Goal: Information Seeking & Learning: Learn about a topic

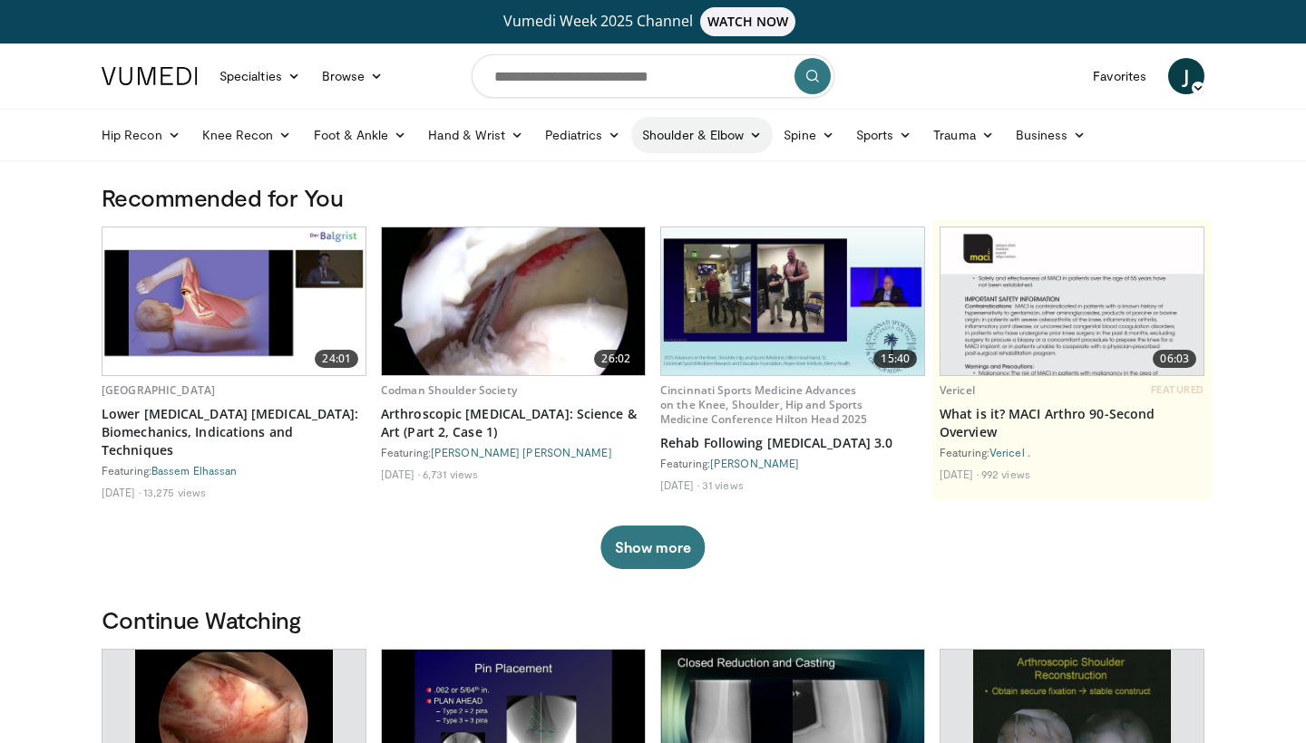
click at [717, 141] on link "Shoulder & Elbow" at bounding box center [701, 135] width 141 height 36
click at [595, 168] on link "Elbow" at bounding box center [665, 177] width 216 height 29
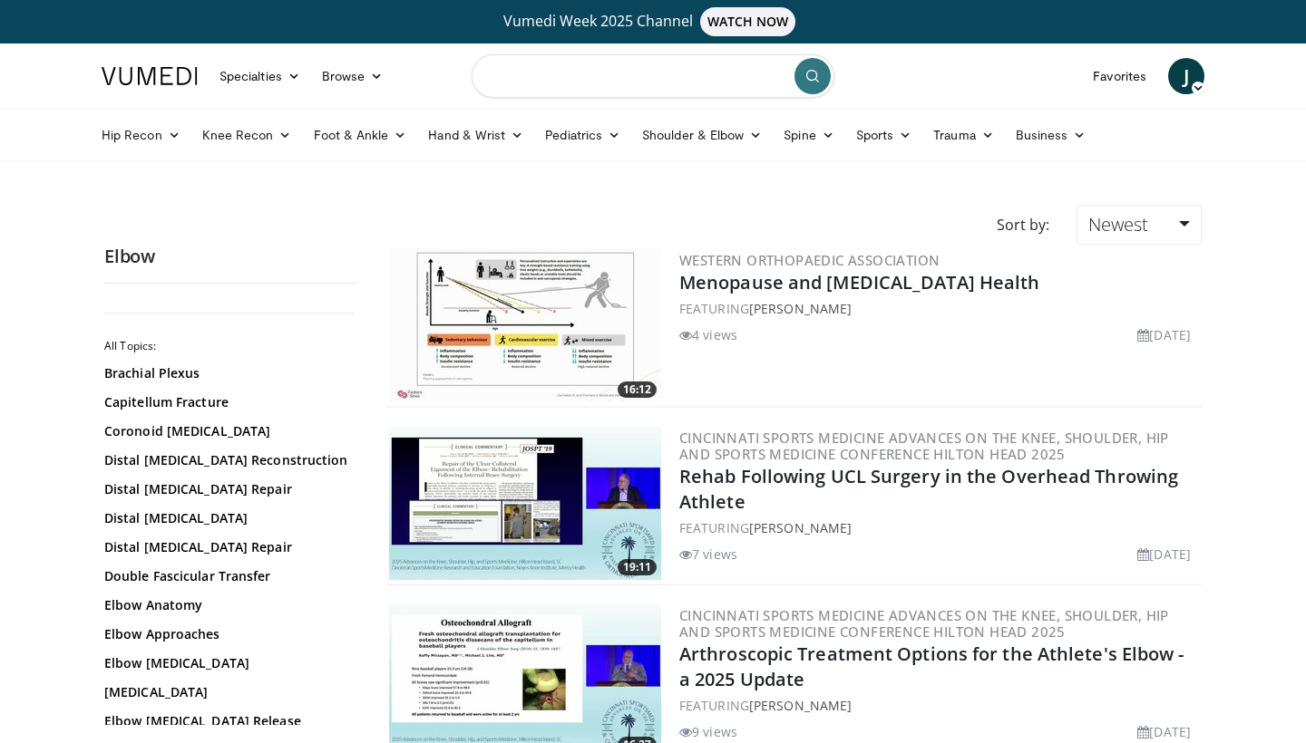
click at [539, 85] on input "Search topics, interventions" at bounding box center [652, 76] width 363 height 44
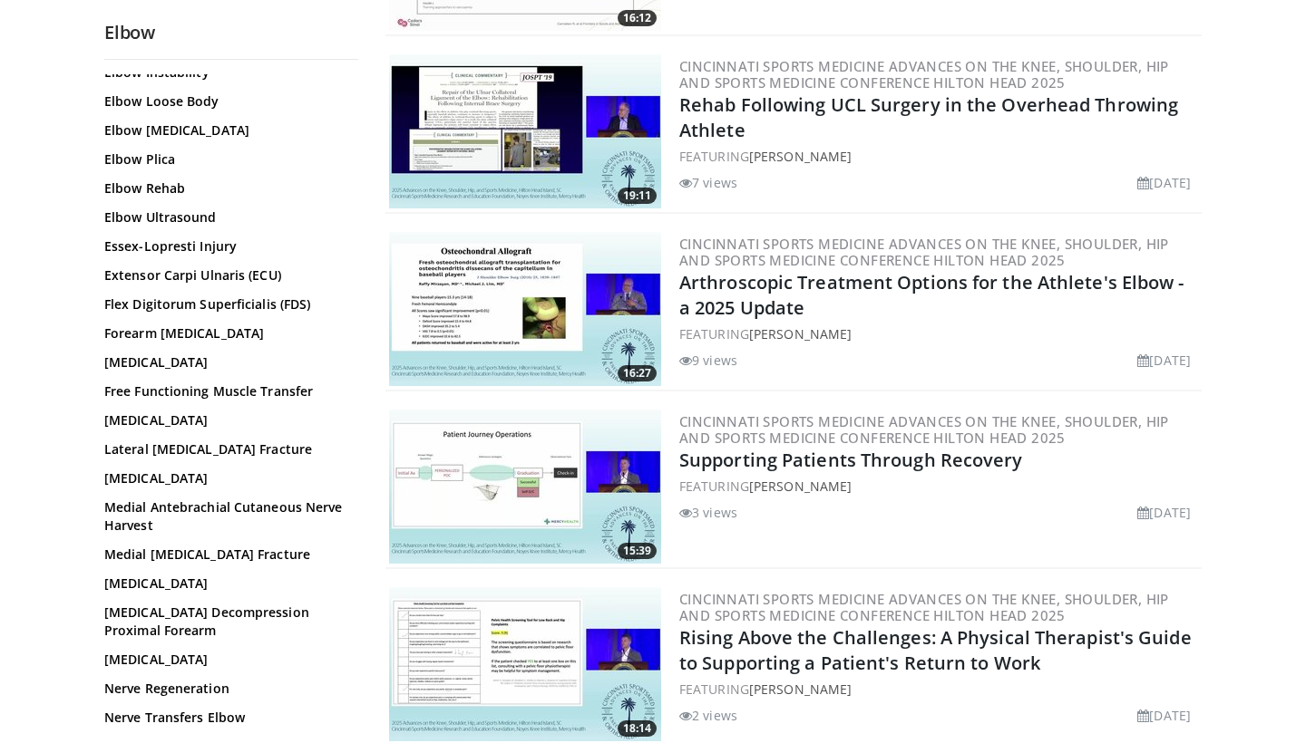
scroll to position [572, 0]
type input "********"
click at [148, 478] on link "Lateral Epicondylitis" at bounding box center [226, 477] width 245 height 18
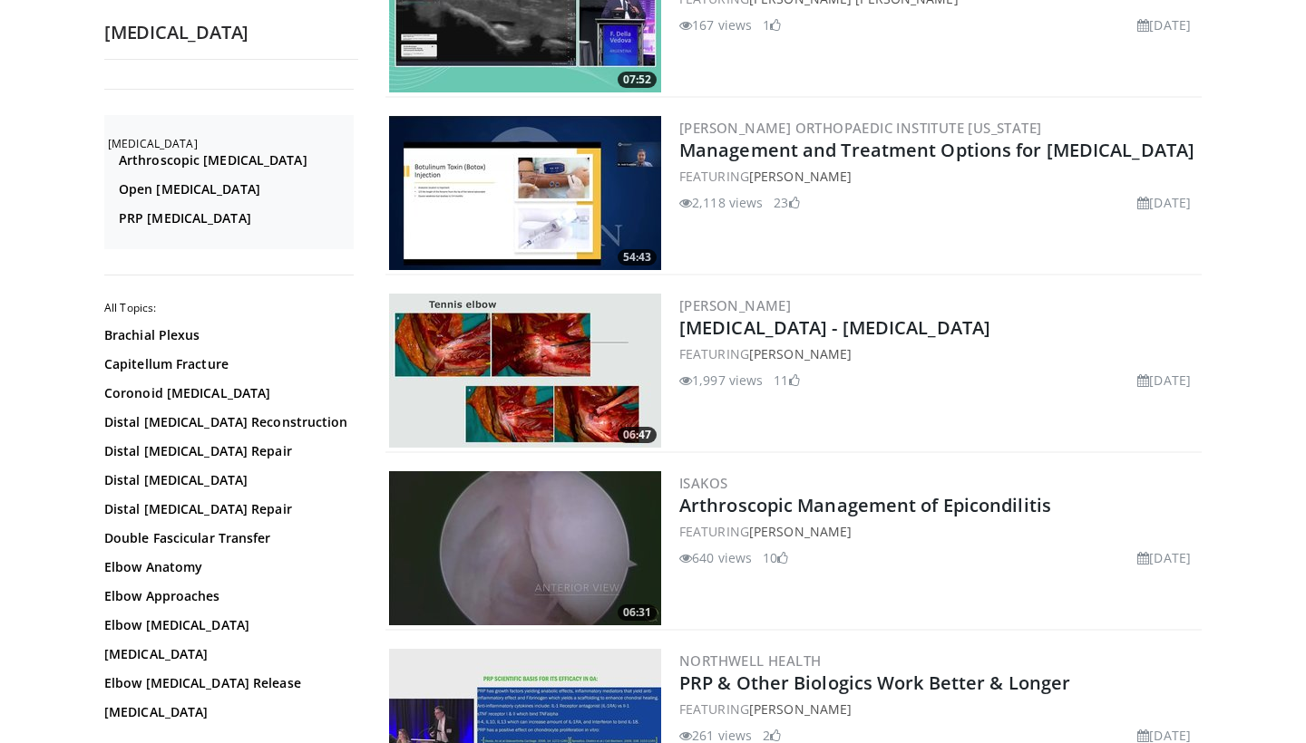
scroll to position [1017, 0]
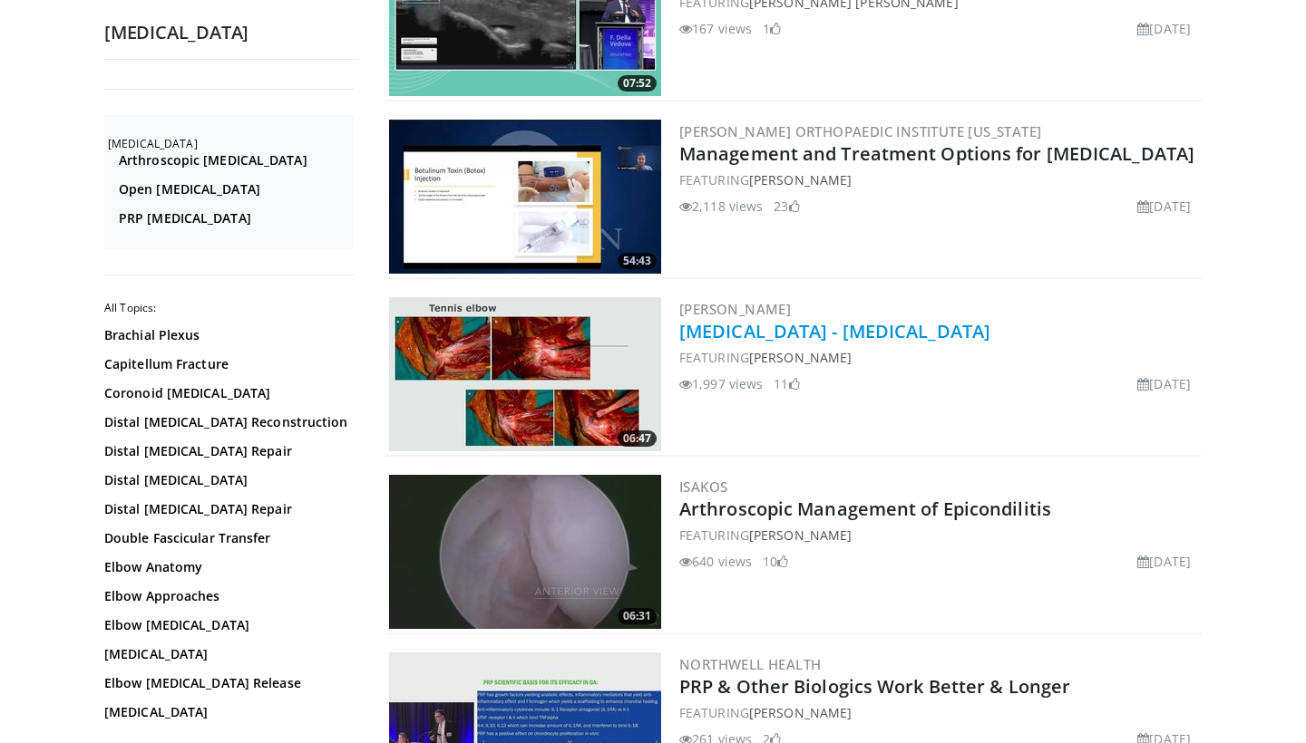
click at [844, 333] on link "[MEDICAL_DATA] - [MEDICAL_DATA]" at bounding box center [834, 331] width 311 height 24
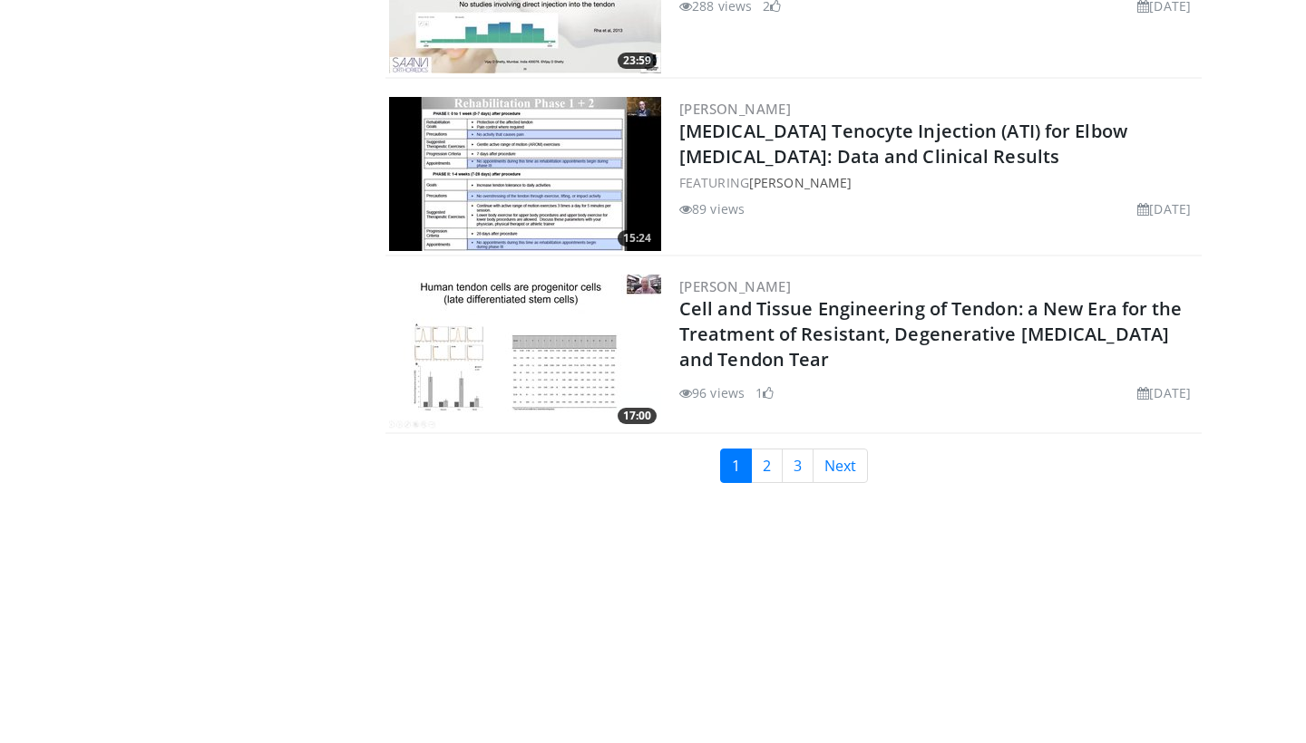
scroll to position [4243, 0]
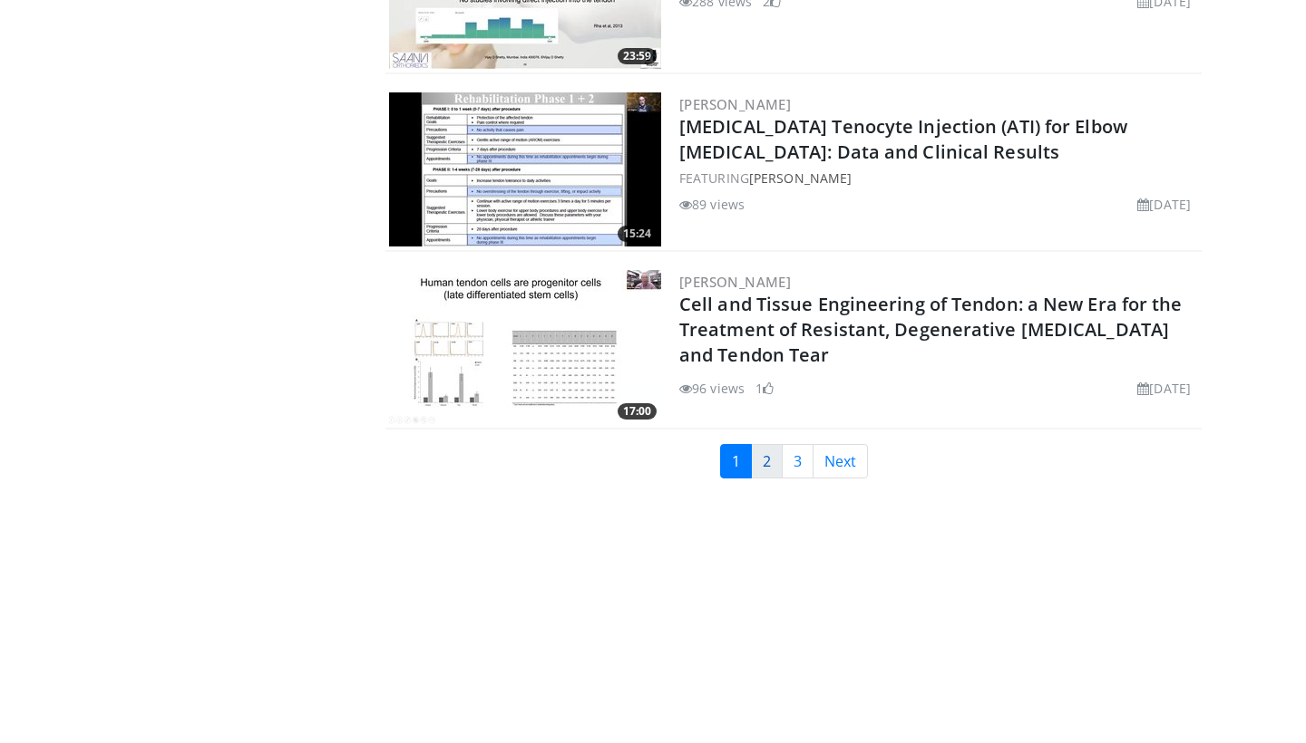
click at [771, 470] on link "2" at bounding box center [767, 461] width 32 height 34
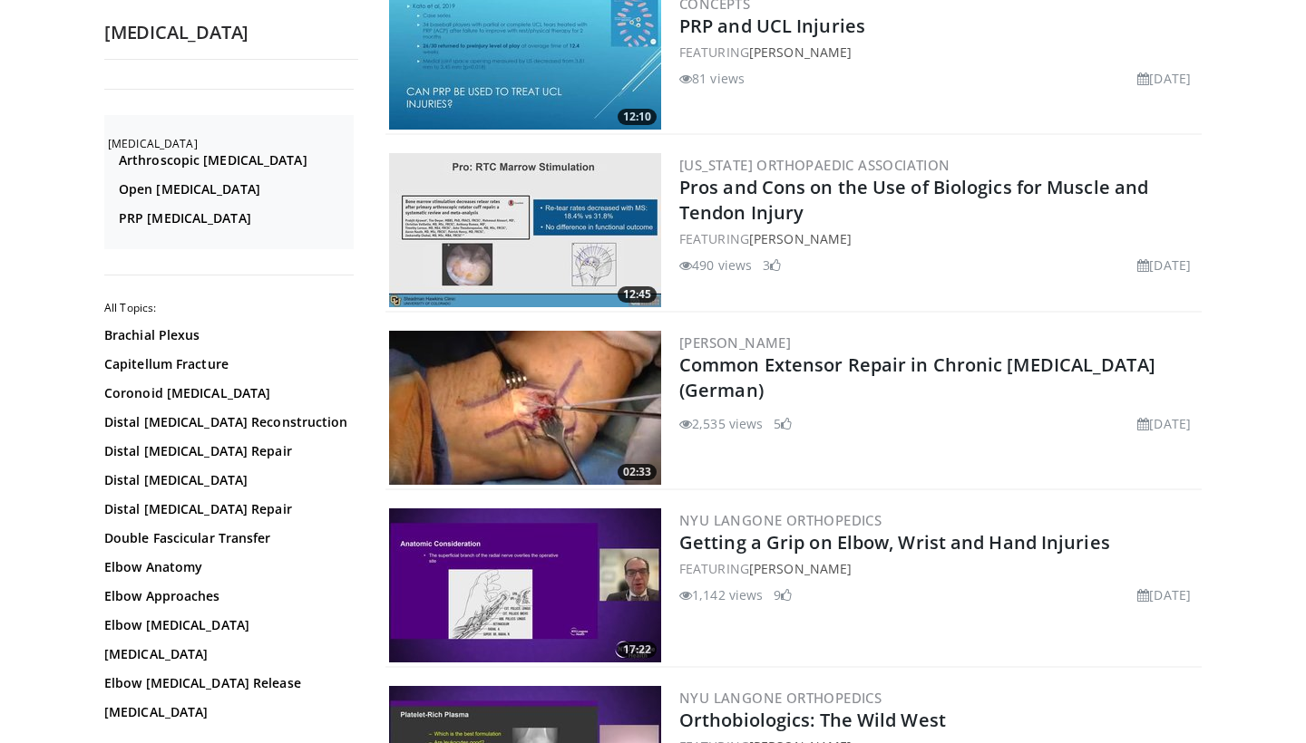
scroll to position [2750, 0]
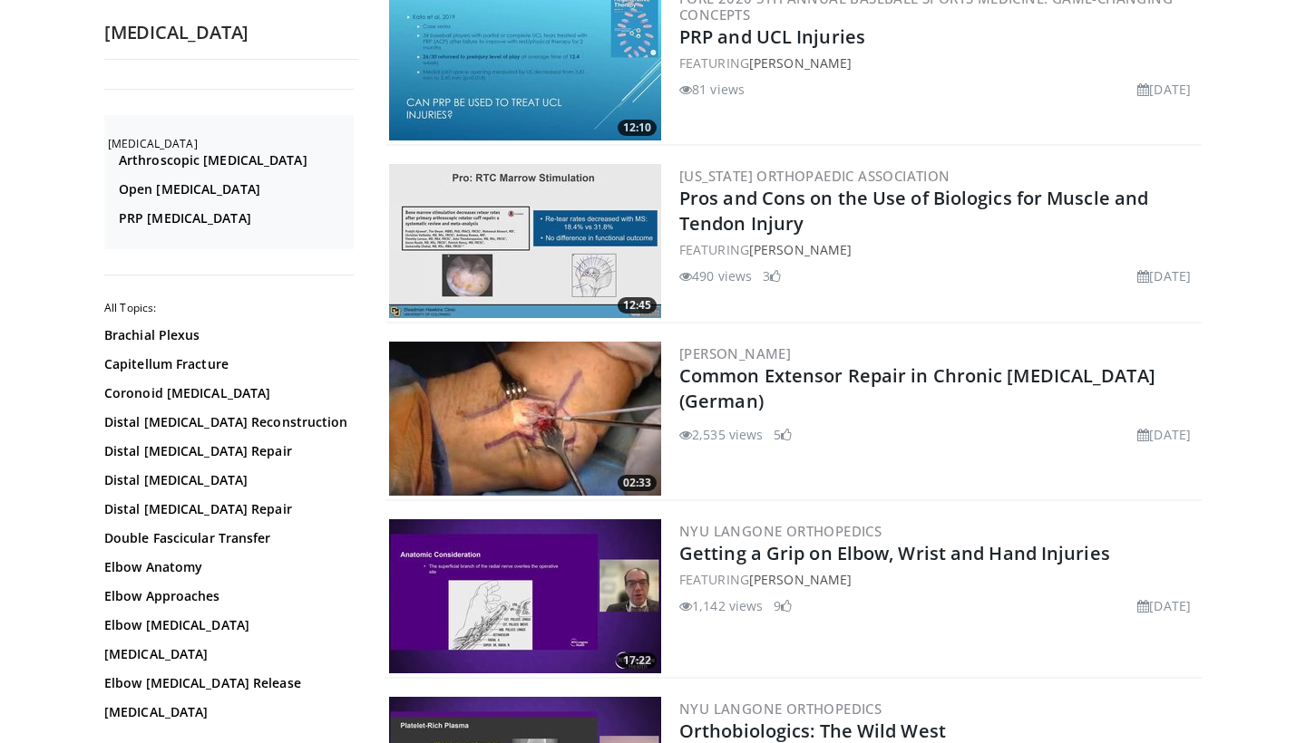
click at [543, 373] on img at bounding box center [525, 419] width 272 height 154
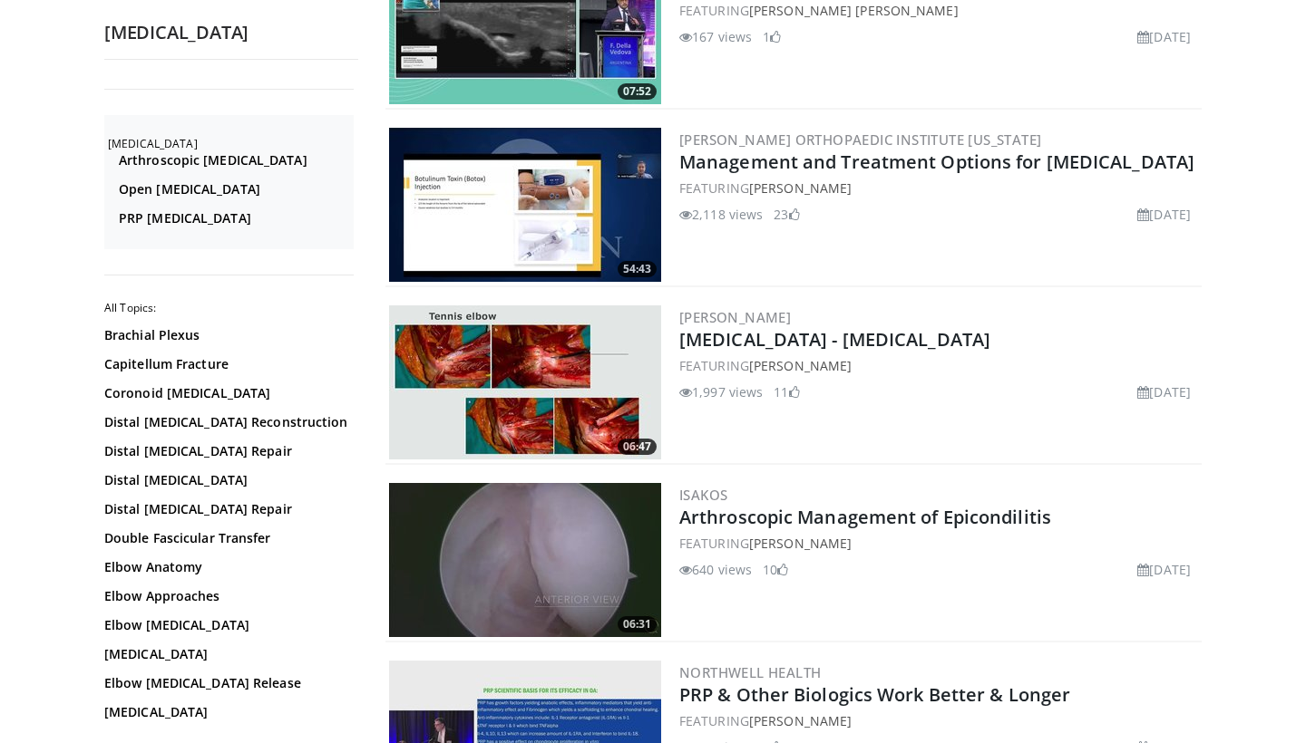
scroll to position [1002, 0]
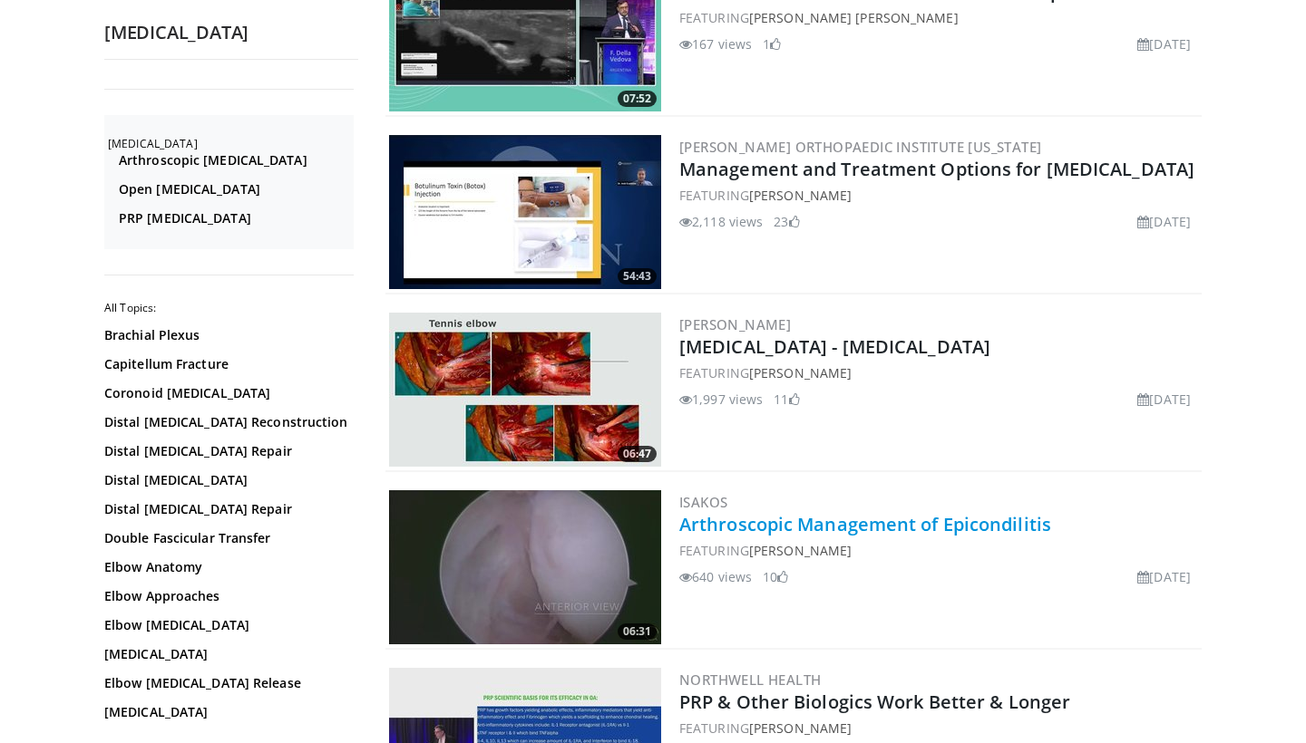
click at [726, 520] on link "Arthroscopic Management of Epicondilitis" at bounding box center [865, 524] width 372 height 24
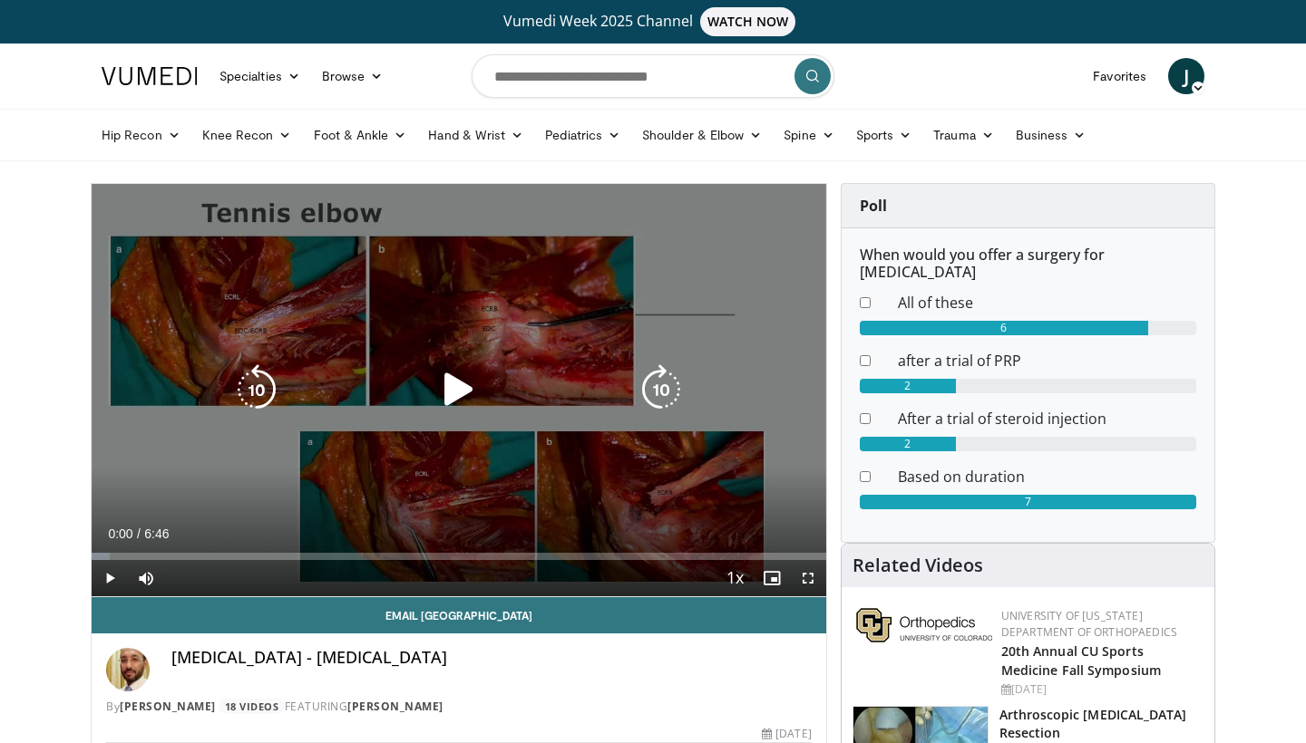
click at [456, 379] on icon "Video Player" at bounding box center [458, 389] width 51 height 51
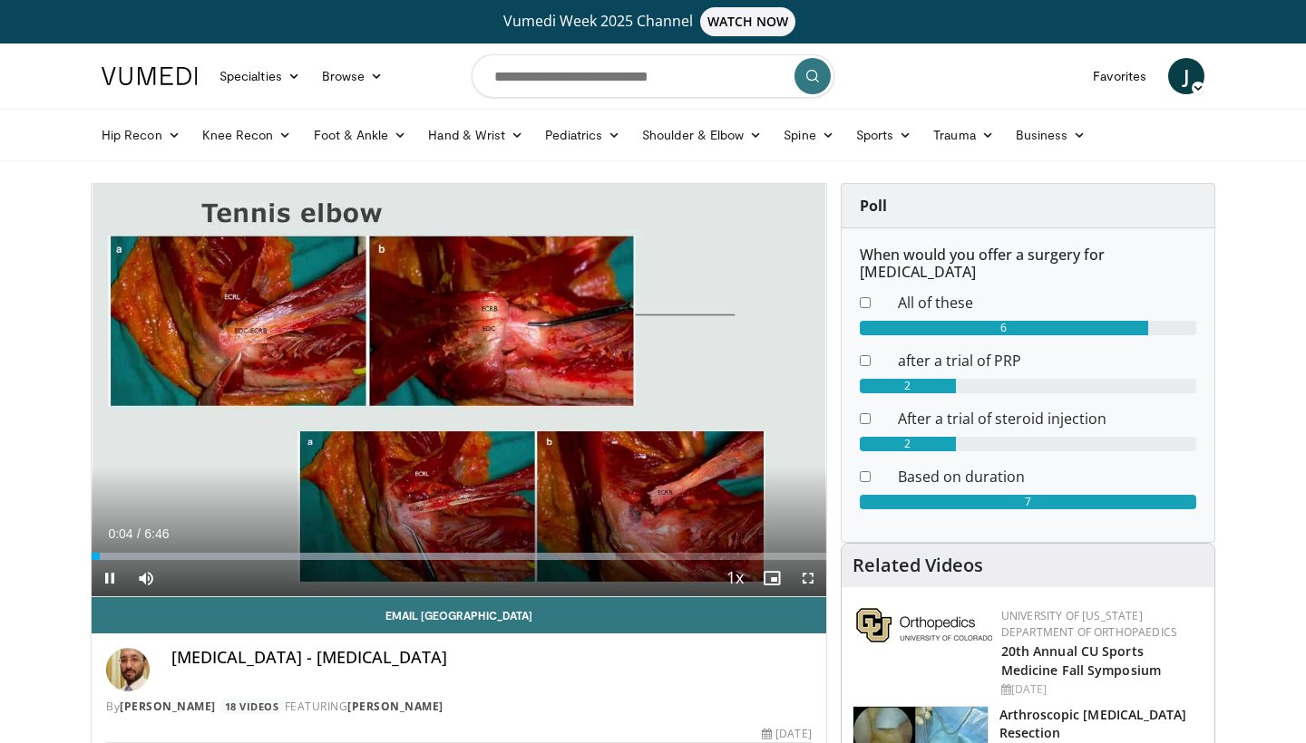
click at [802, 581] on span "Video Player" at bounding box center [808, 578] width 36 height 36
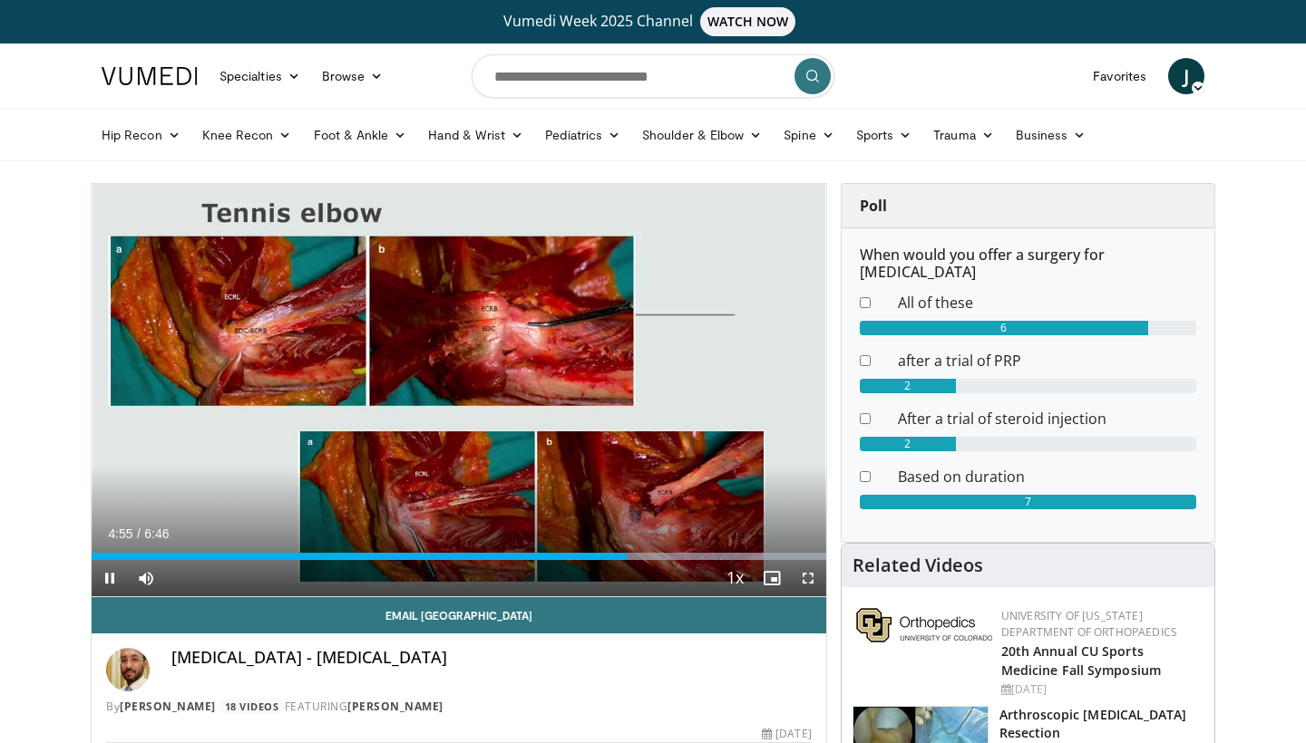
click at [798, 580] on span "Video Player" at bounding box center [808, 578] width 36 height 36
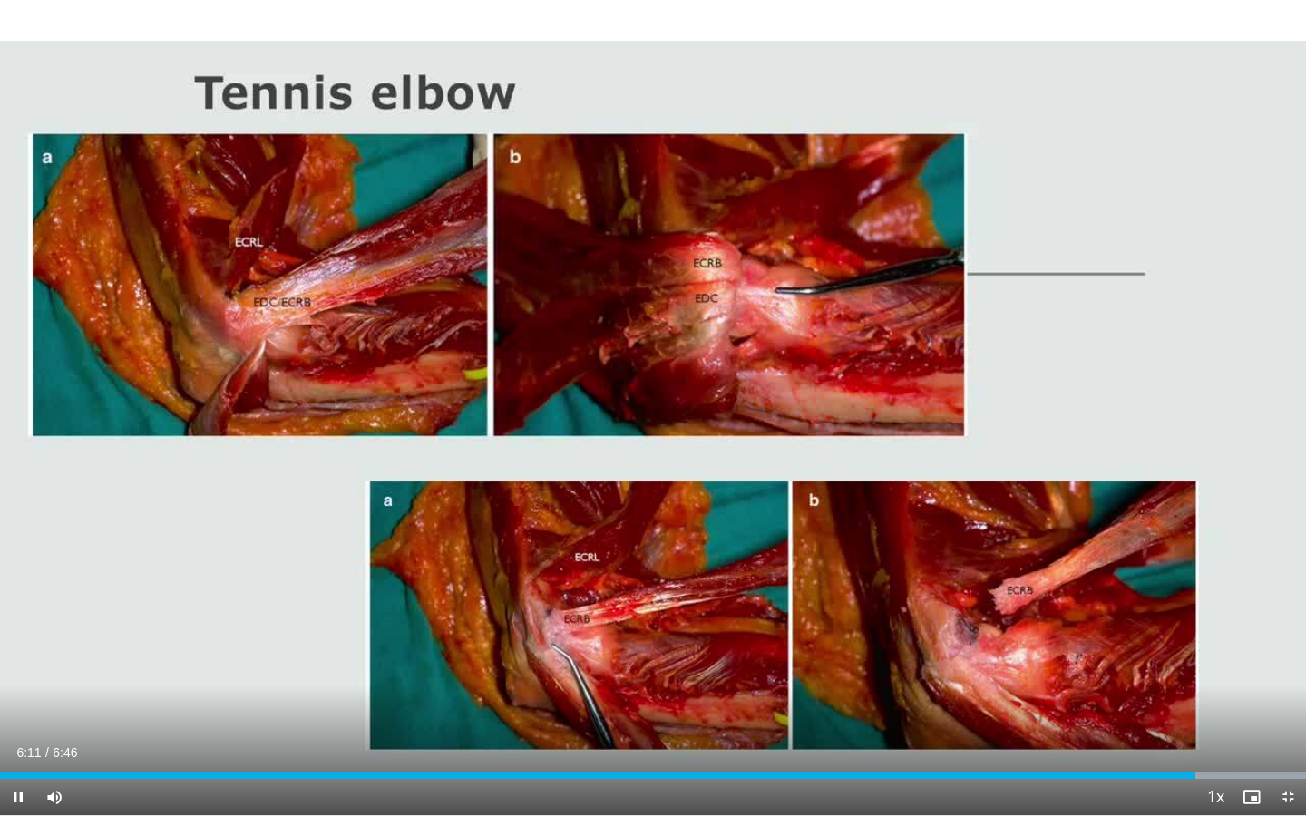
click at [1286, 743] on span "Video Player" at bounding box center [1287, 797] width 36 height 36
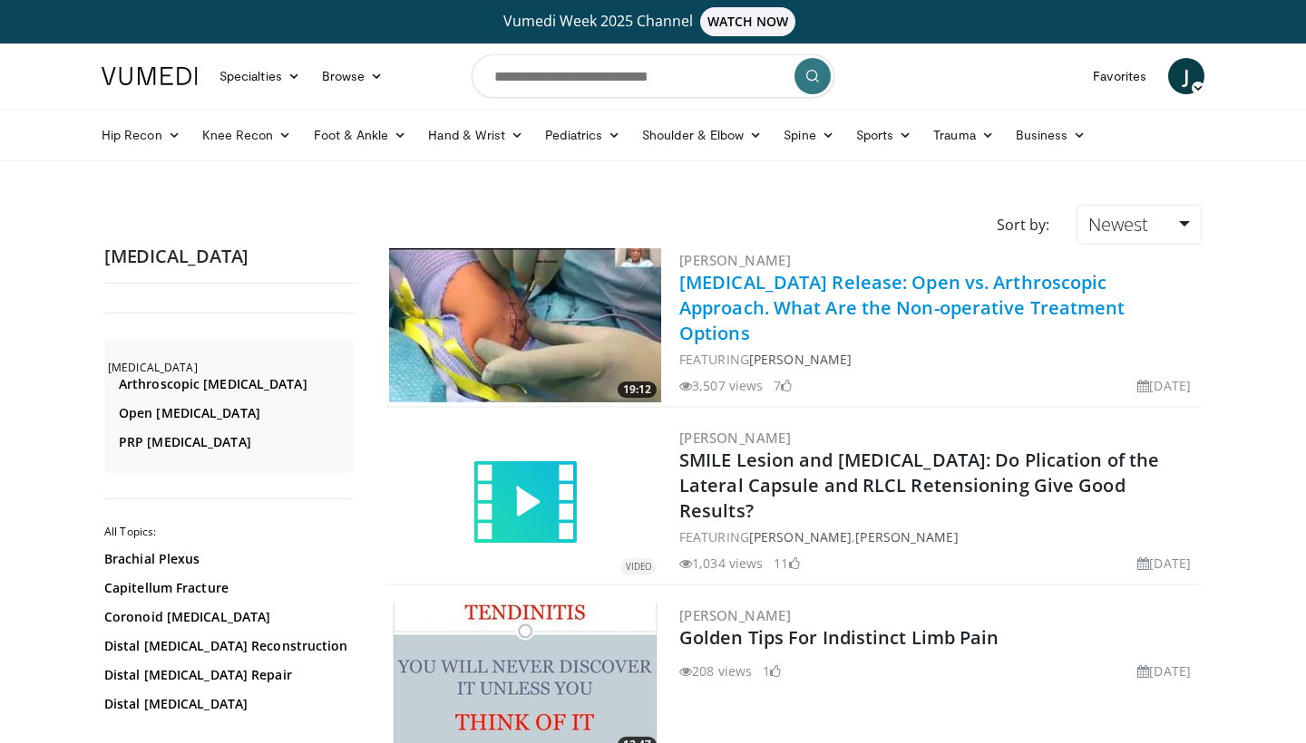
click at [746, 318] on link "[MEDICAL_DATA] Release: Open vs. Arthroscopic Approach. What Are the Non-operat…" at bounding box center [902, 307] width 446 height 75
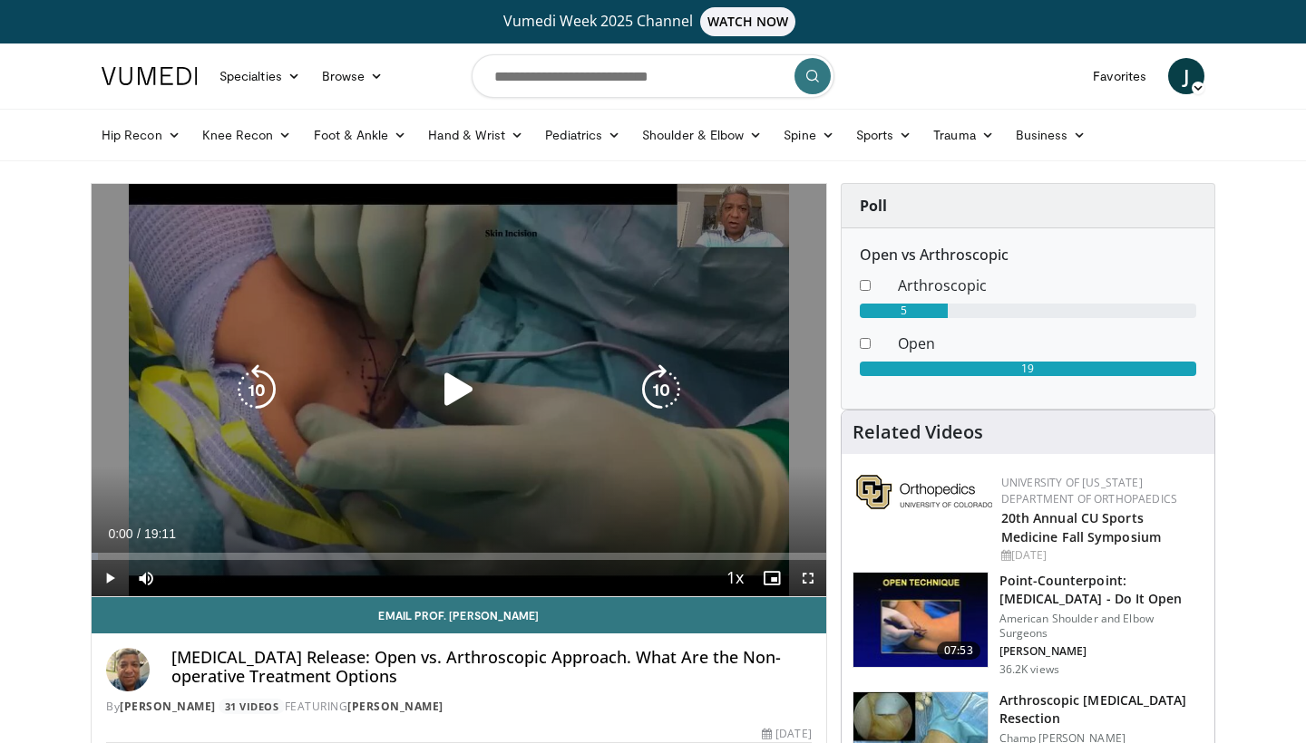
click at [452, 397] on icon "Video Player" at bounding box center [458, 389] width 51 height 51
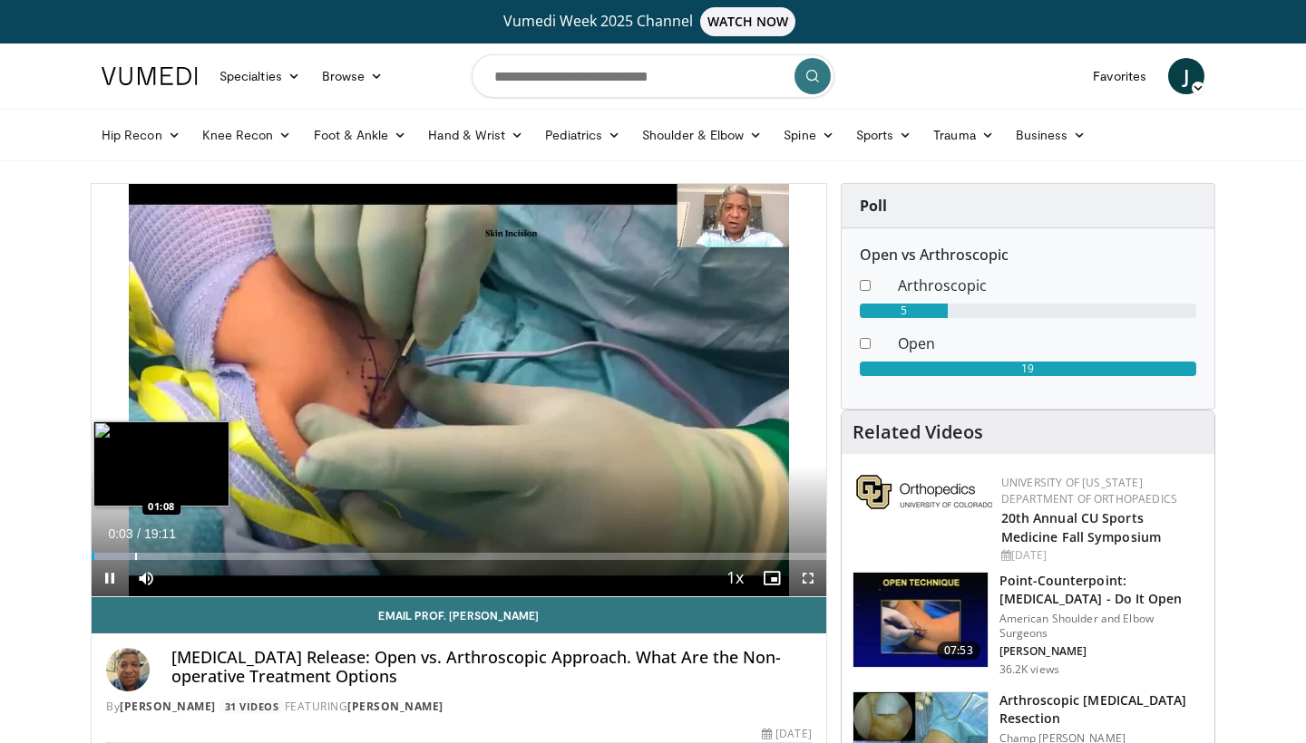
click at [135, 553] on div "Progress Bar" at bounding box center [136, 556] width 2 height 7
click at [150, 555] on div "Progress Bar" at bounding box center [150, 556] width 2 height 7
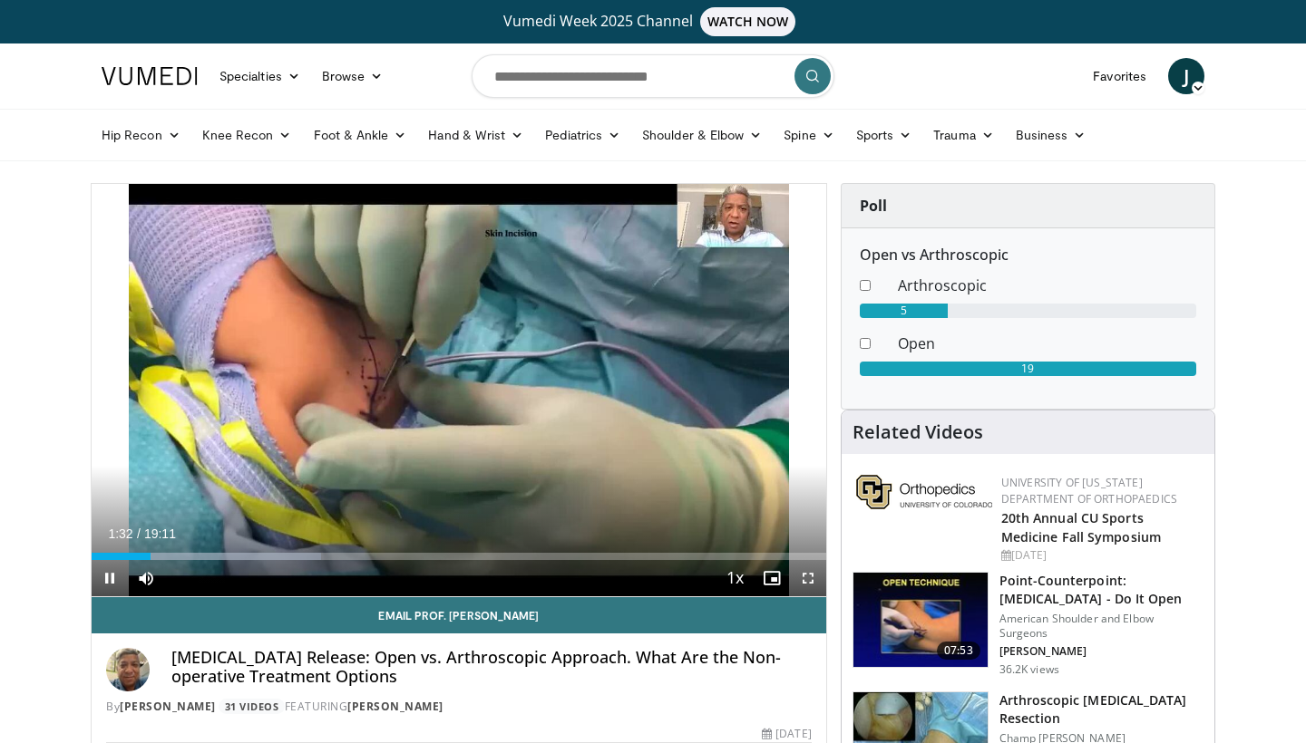
click at [813, 578] on span "Video Player" at bounding box center [808, 578] width 36 height 36
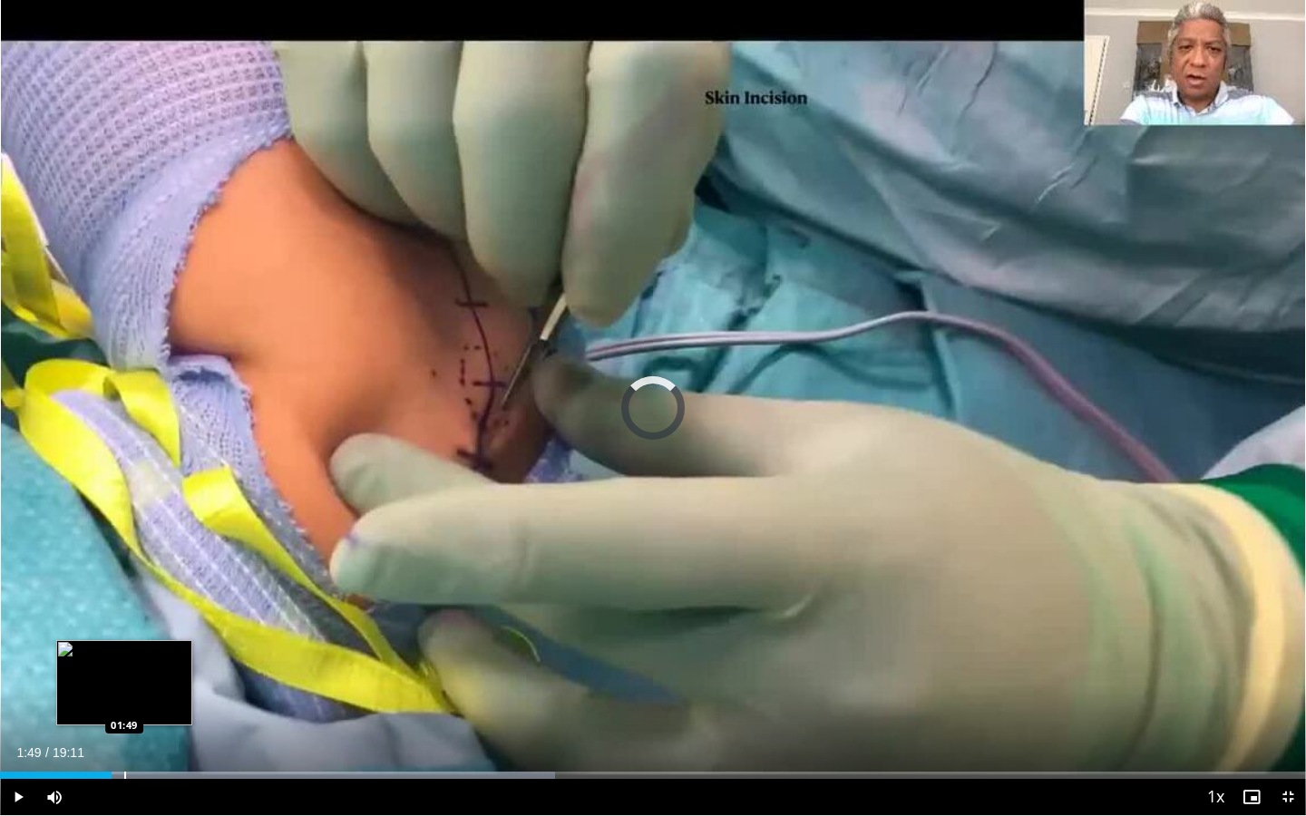
click at [124, 743] on div "Progress Bar" at bounding box center [125, 775] width 2 height 7
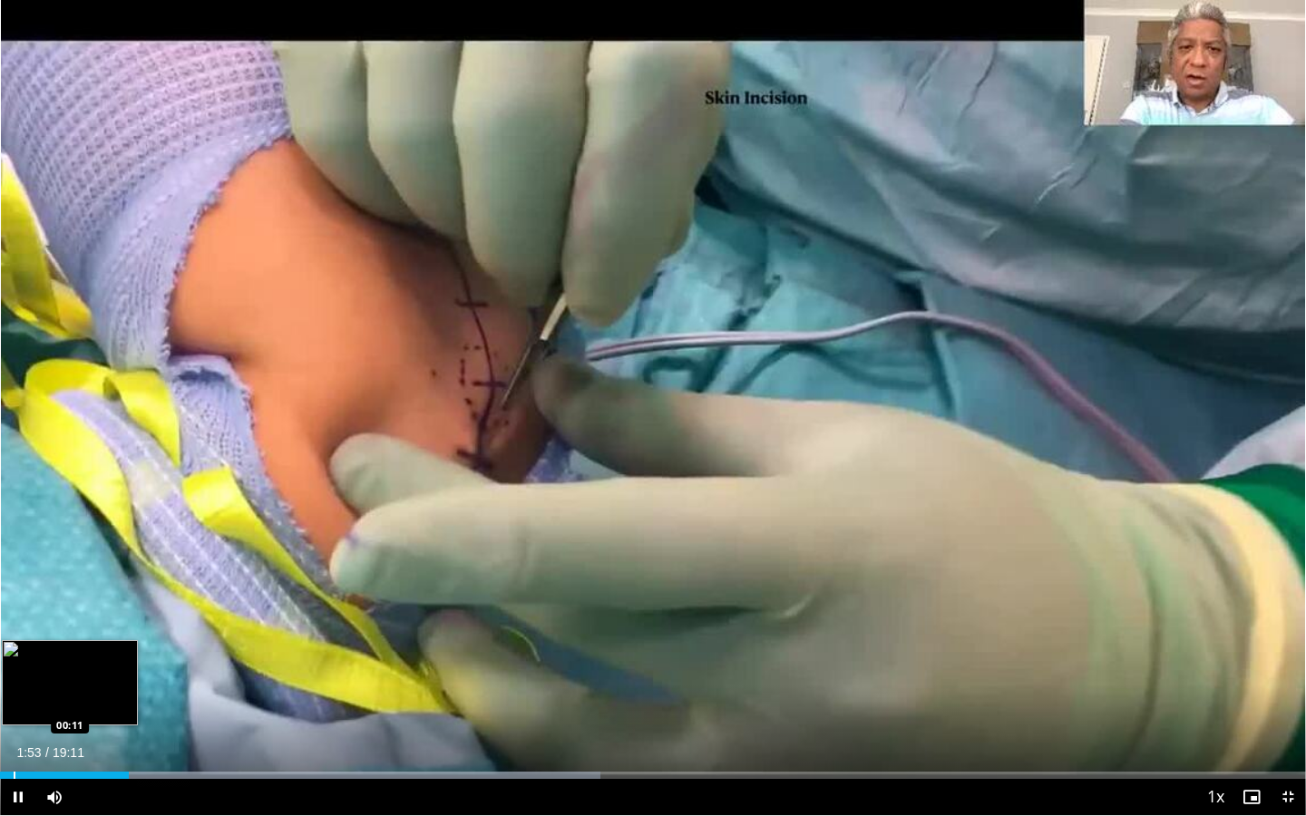
click at [14, 743] on div "Progress Bar" at bounding box center [15, 775] width 2 height 7
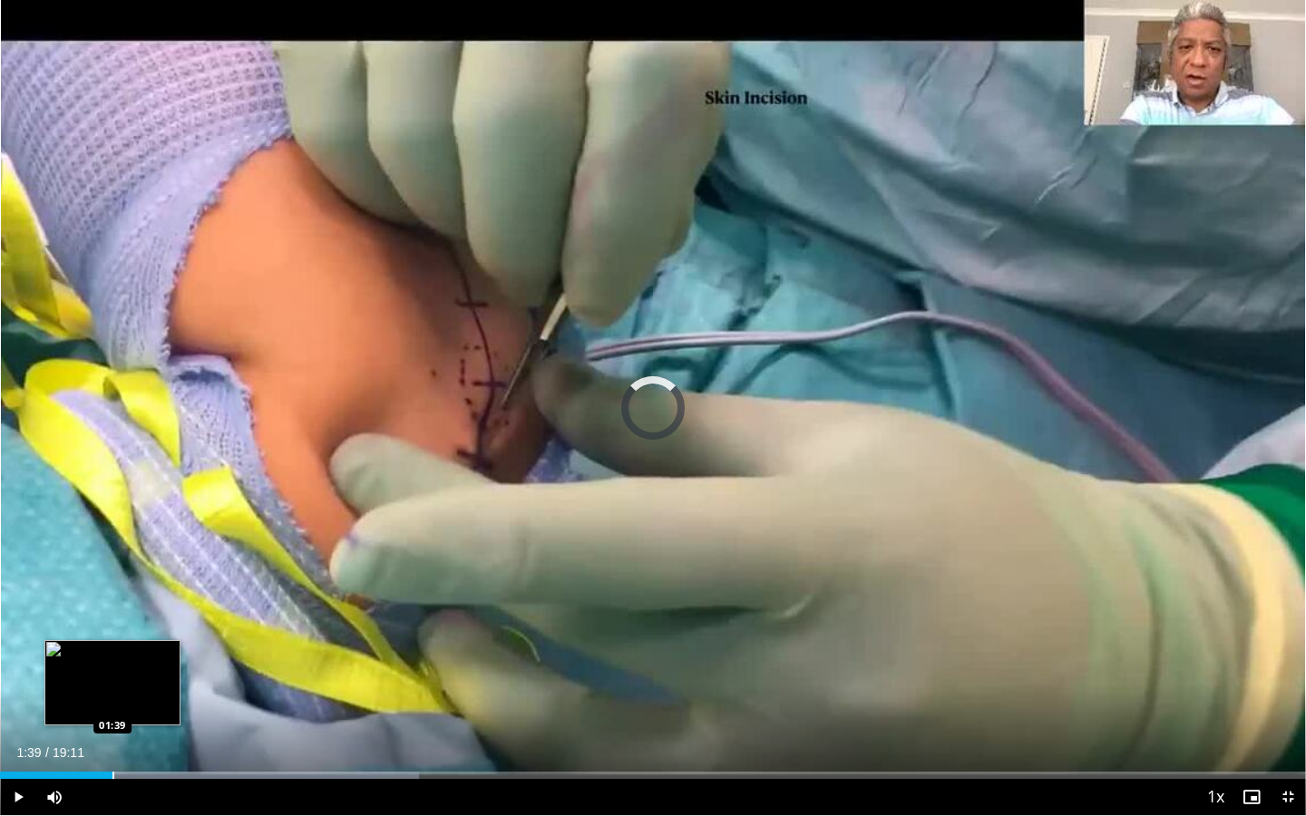
click at [112, 743] on div "Progress Bar" at bounding box center [113, 775] width 2 height 7
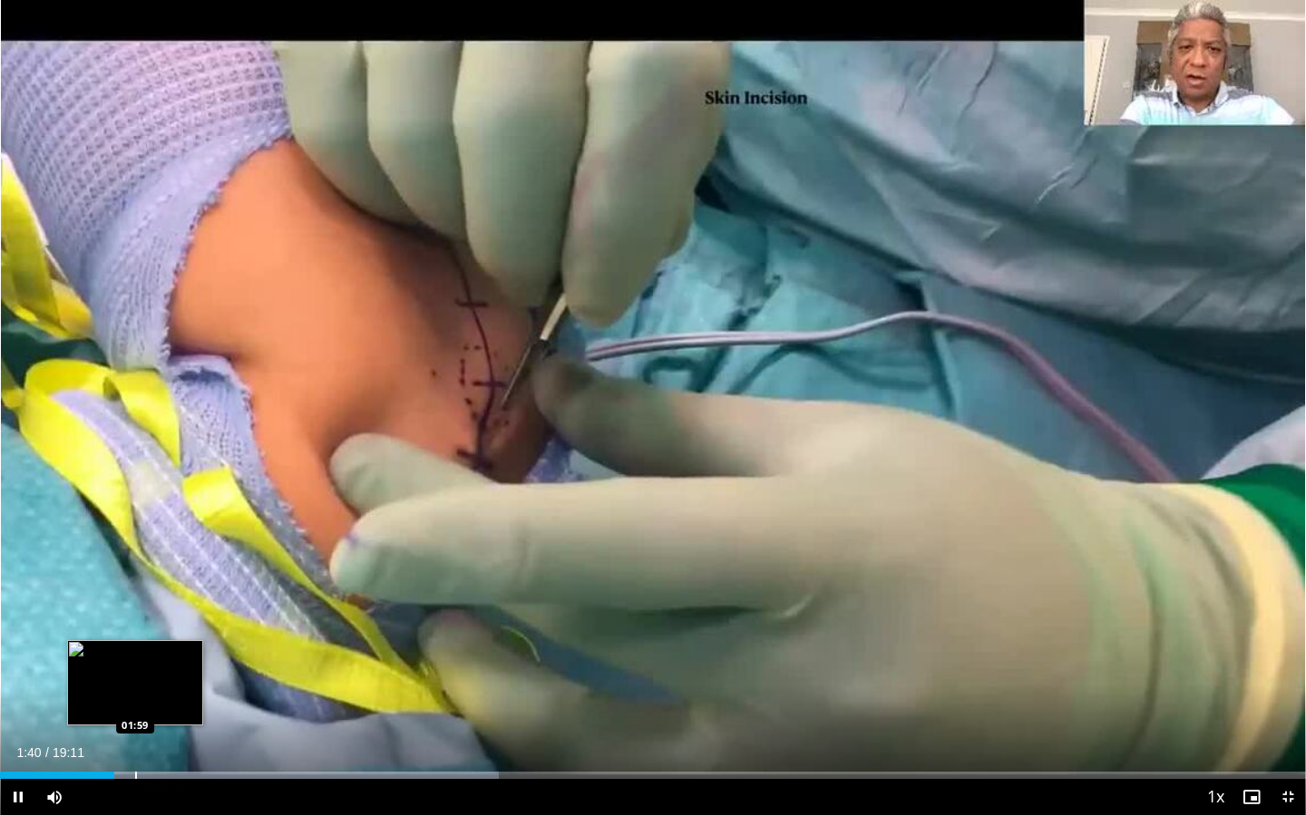
click at [135, 743] on div "Progress Bar" at bounding box center [136, 775] width 2 height 7
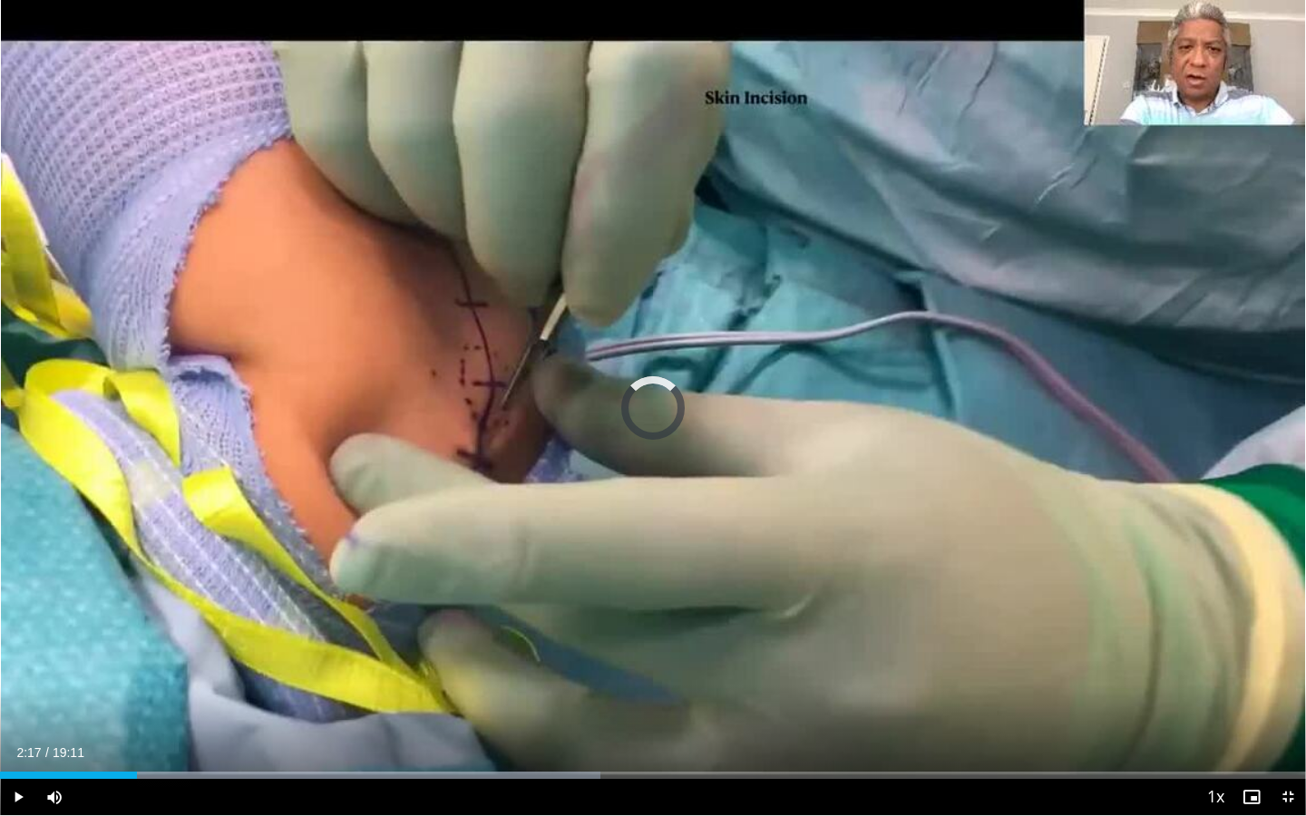
click at [156, 743] on div "Progress Bar" at bounding box center [157, 775] width 2 height 7
click at [183, 743] on div "Current Time 2:17 / Duration 19:11 Pause Skip Backward Skip Forward Mute 0% Loa…" at bounding box center [653, 797] width 1306 height 36
click at [185, 743] on div "Current Time 2:19 / Duration 19:11 Pause Skip Backward Skip Forward Mute 0% Loa…" at bounding box center [653, 797] width 1306 height 36
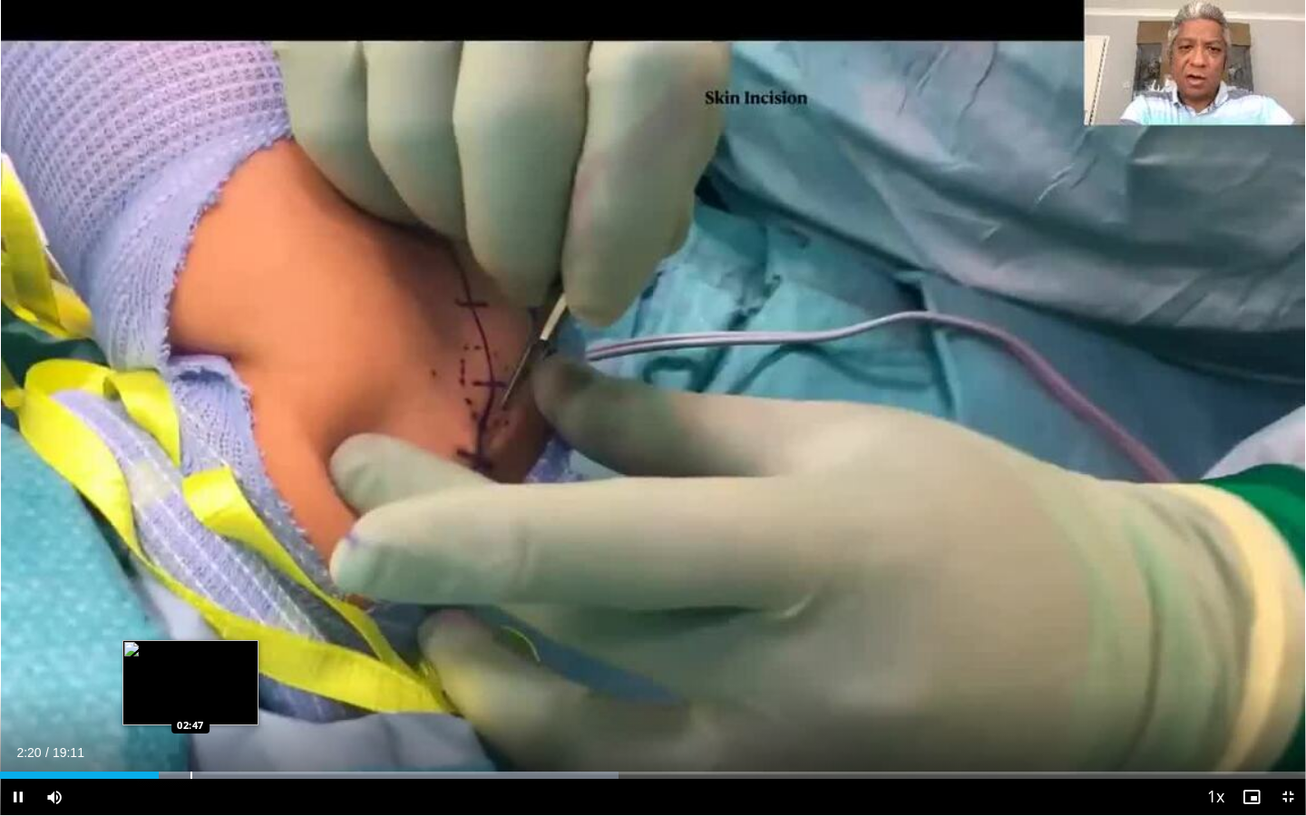
click at [190, 743] on div "Loaded : 47.33% 02:20 02:47" at bounding box center [653, 770] width 1306 height 17
click at [225, 743] on div "Loaded : 48.20% 02:48 03:17" at bounding box center [653, 770] width 1306 height 17
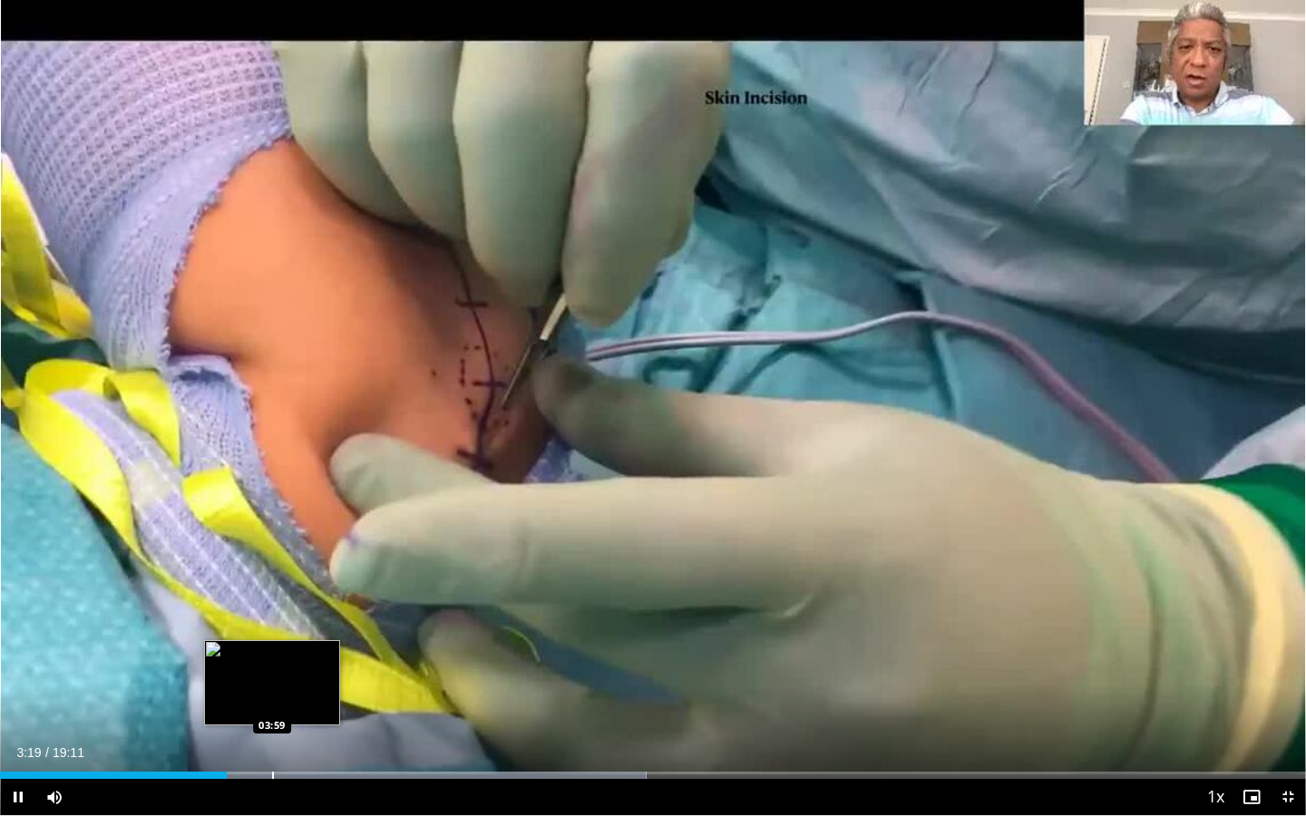
click at [272, 743] on div "Progress Bar" at bounding box center [273, 775] width 2 height 7
click at [289, 743] on div "Progress Bar" at bounding box center [290, 775] width 2 height 7
click at [291, 743] on div "Progress Bar" at bounding box center [290, 775] width 2 height 7
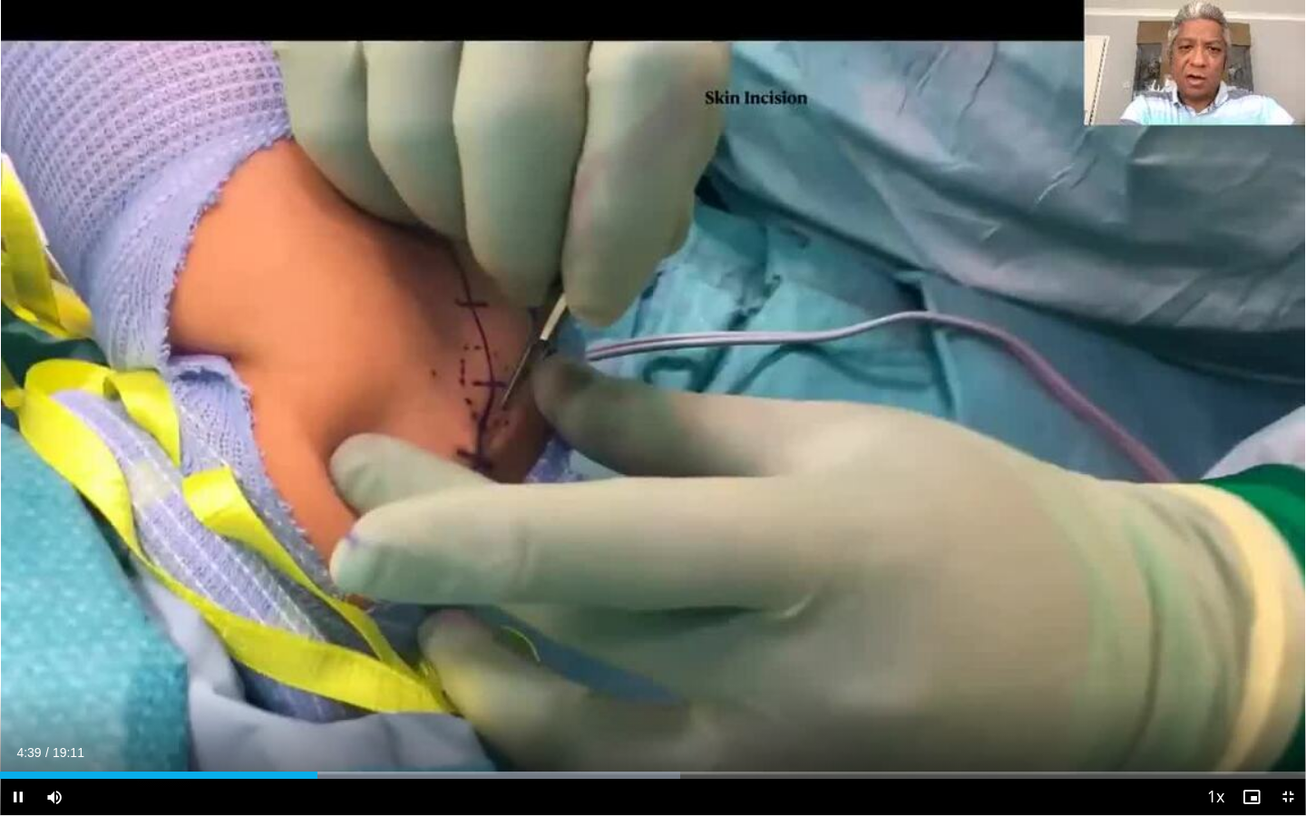
click at [357, 743] on div "Current Time 4:39 / Duration 19:11 Pause Skip Backward Skip Forward Mute 0% Loa…" at bounding box center [653, 797] width 1306 height 36
click at [400, 743] on div "Progress Bar" at bounding box center [401, 775] width 2 height 7
click at [439, 743] on div "Current Time 5:53 / Duration 19:11 Pause Skip Backward Skip Forward Mute 0% Loa…" at bounding box center [653, 797] width 1306 height 36
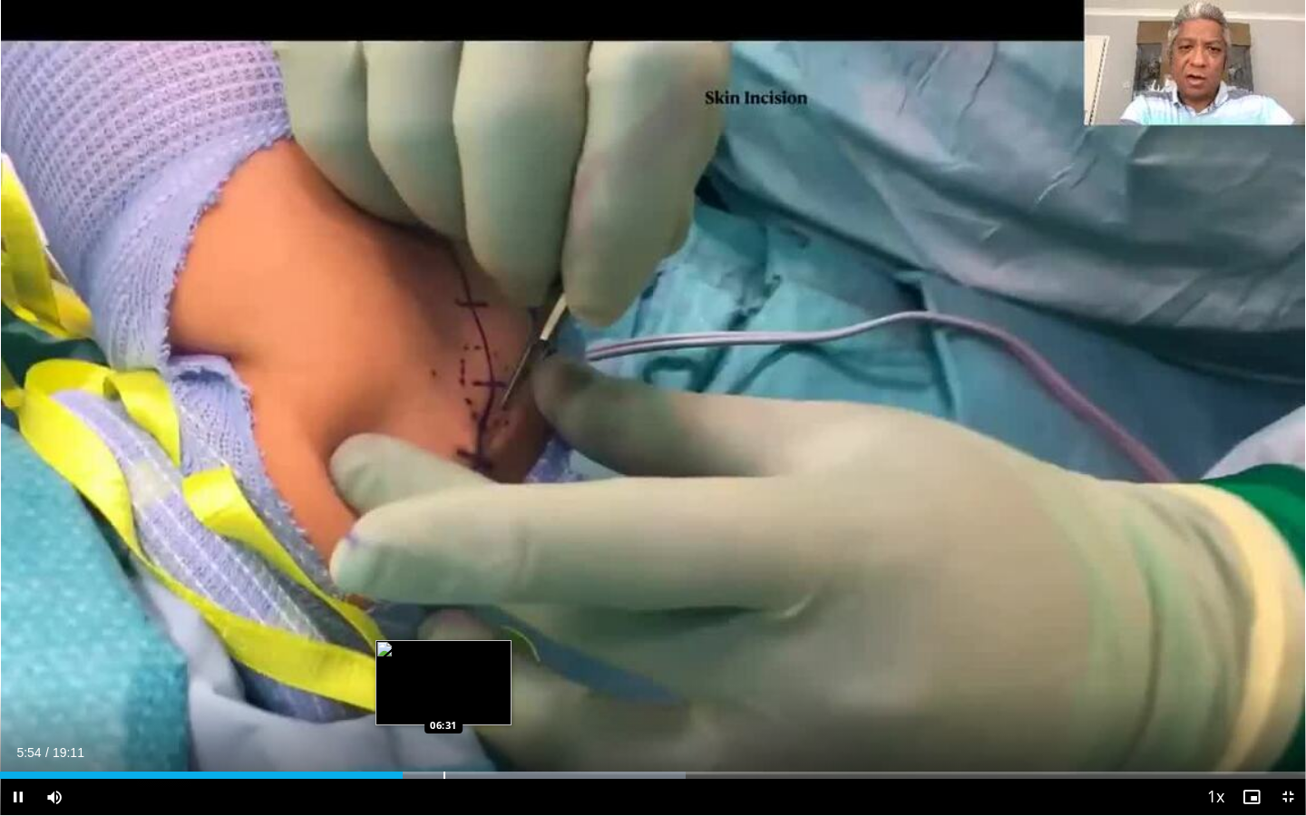
click at [443, 743] on div "Progress Bar" at bounding box center [444, 775] width 2 height 7
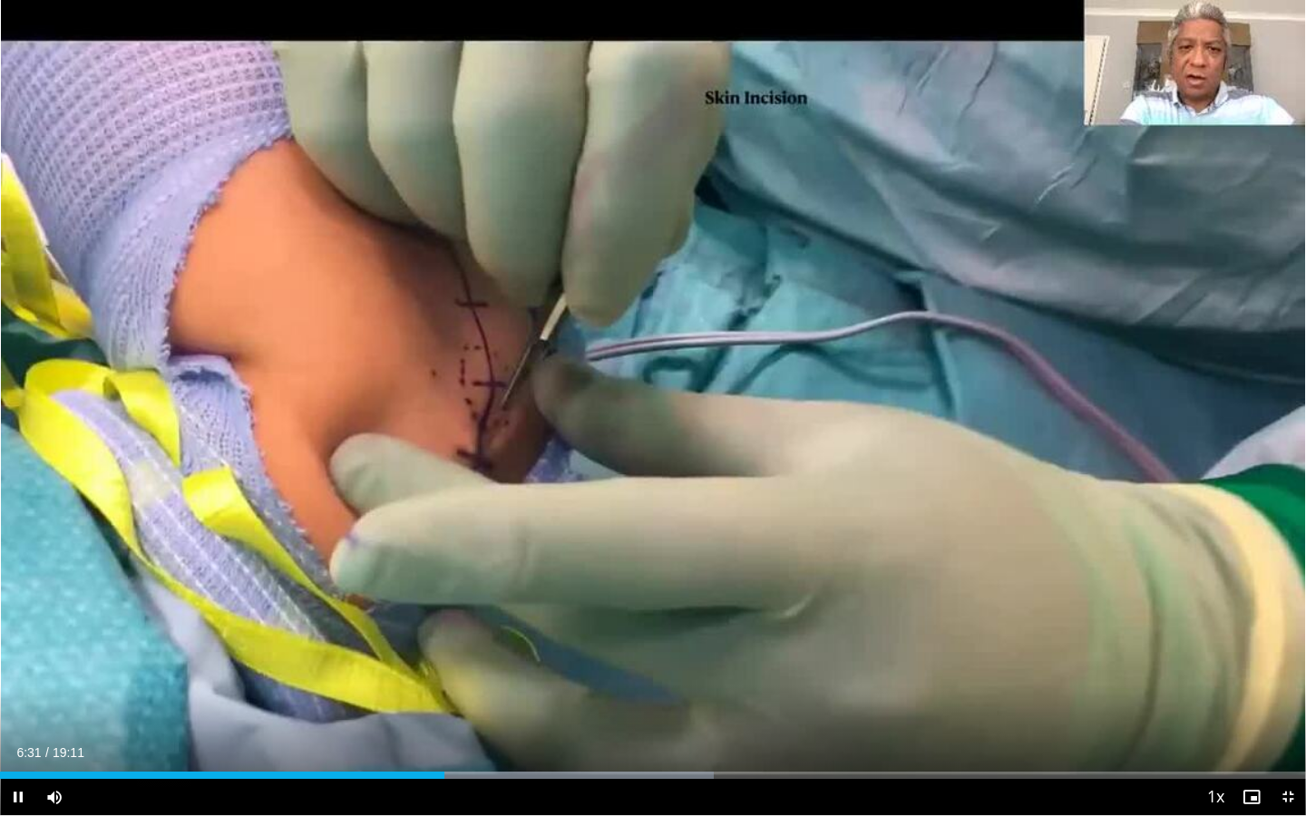
click at [482, 743] on div "Current Time 6:31 / Duration 19:11 Pause Skip Backward Skip Forward Mute 0% Loa…" at bounding box center [653, 797] width 1306 height 36
click at [484, 743] on div "Loaded : 54.68% 06:33 07:07" at bounding box center [653, 770] width 1306 height 17
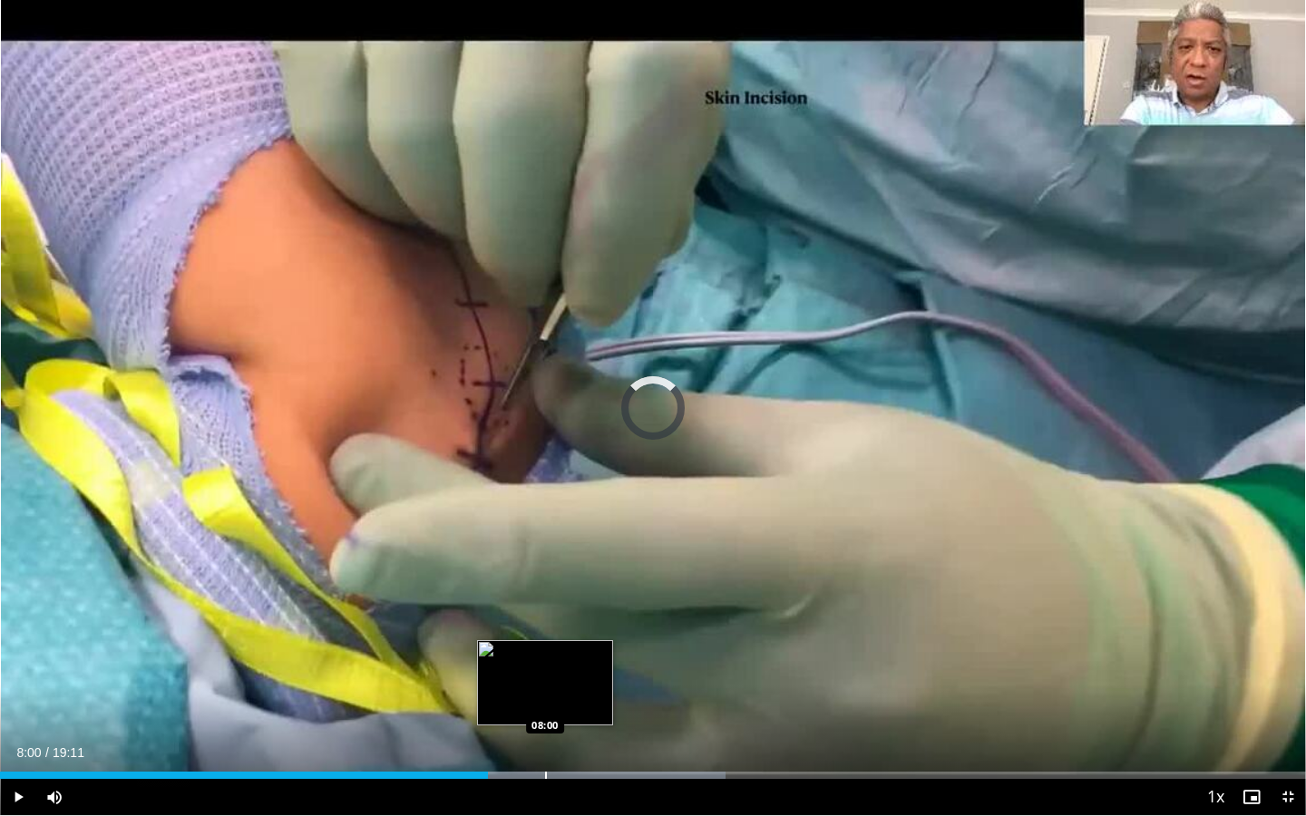
click at [545, 743] on div "Progress Bar" at bounding box center [546, 775] width 2 height 7
click at [566, 743] on div "Progress Bar" at bounding box center [567, 775] width 2 height 7
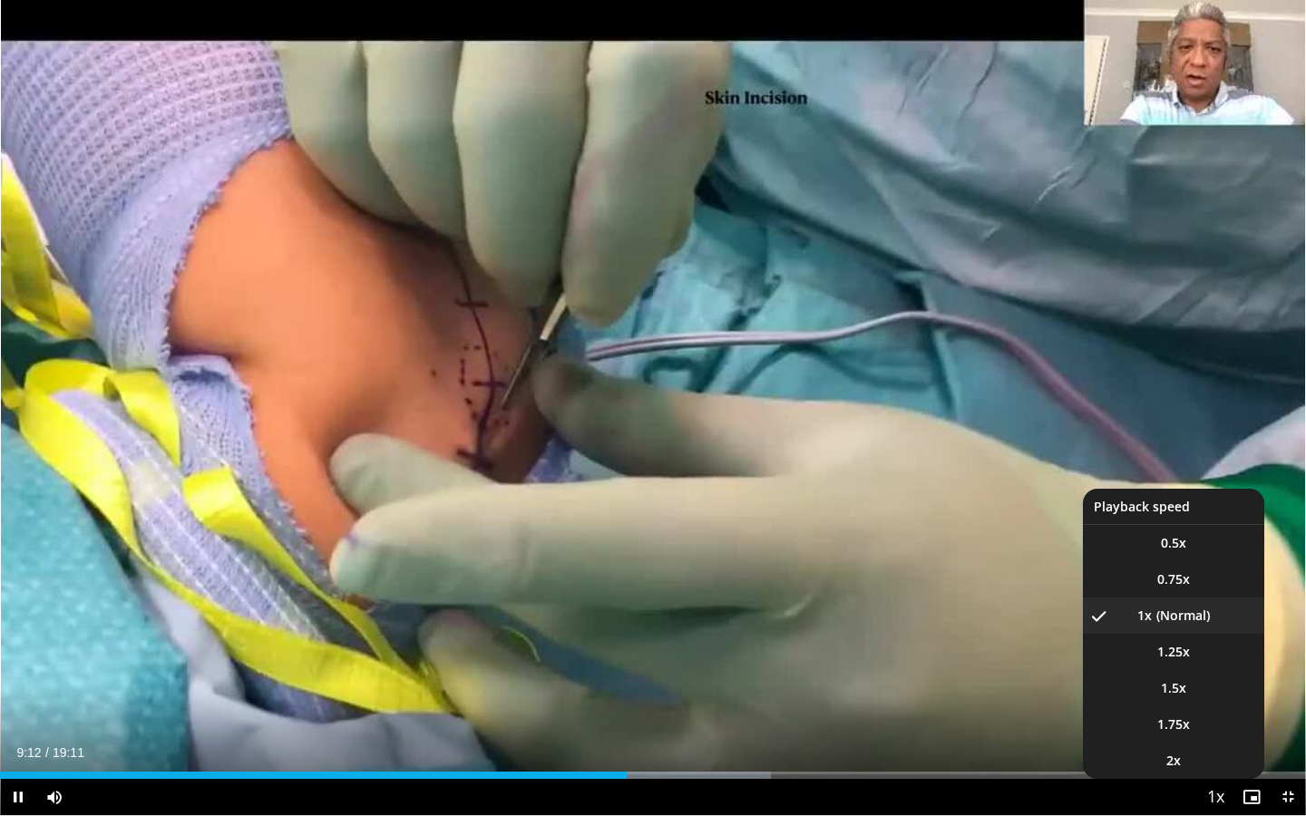
click at [1211, 743] on span "Video Player" at bounding box center [1214, 798] width 25 height 36
click at [1172, 656] on span "1.25x" at bounding box center [1173, 652] width 33 height 18
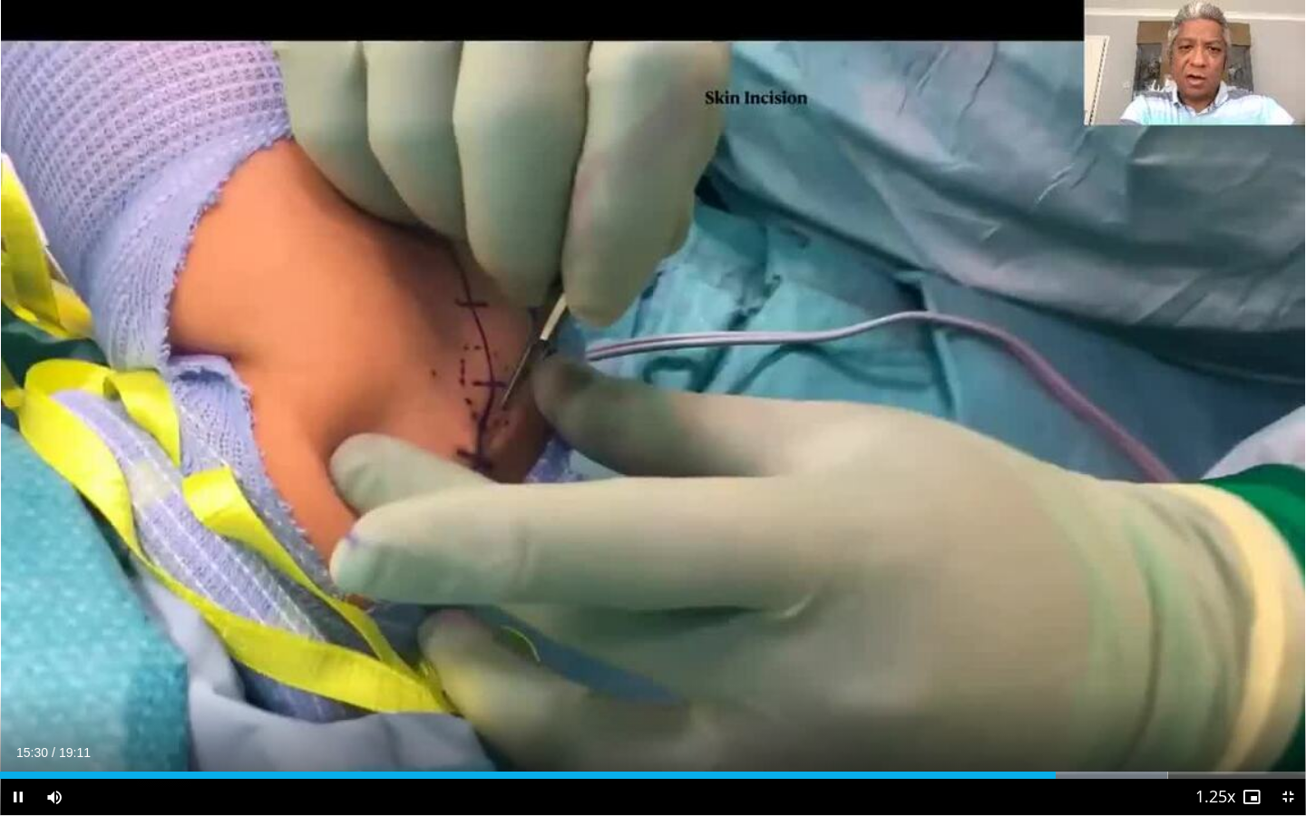
click at [1286, 743] on span "Video Player" at bounding box center [1287, 797] width 36 height 36
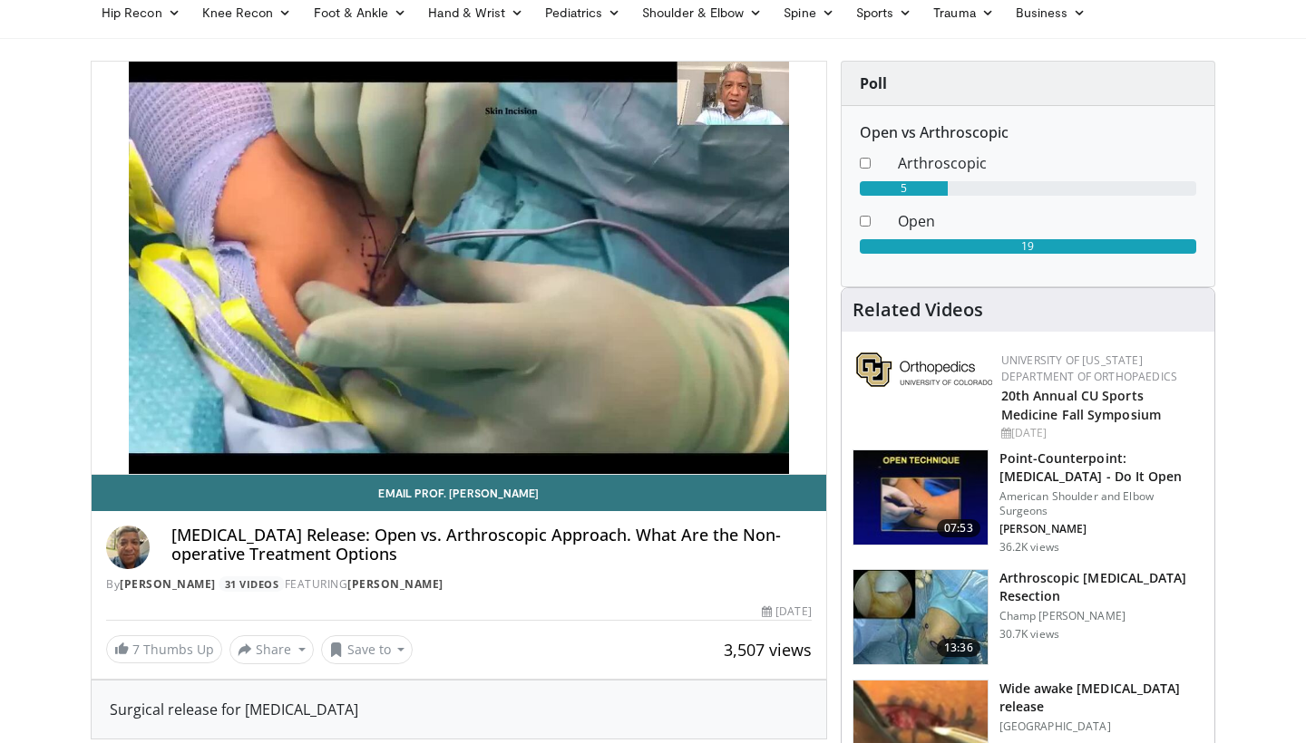
scroll to position [122, 0]
click at [394, 654] on button "Save to" at bounding box center [367, 650] width 92 height 29
click at [395, 579] on link "Add to Favorites" at bounding box center [399, 568] width 155 height 29
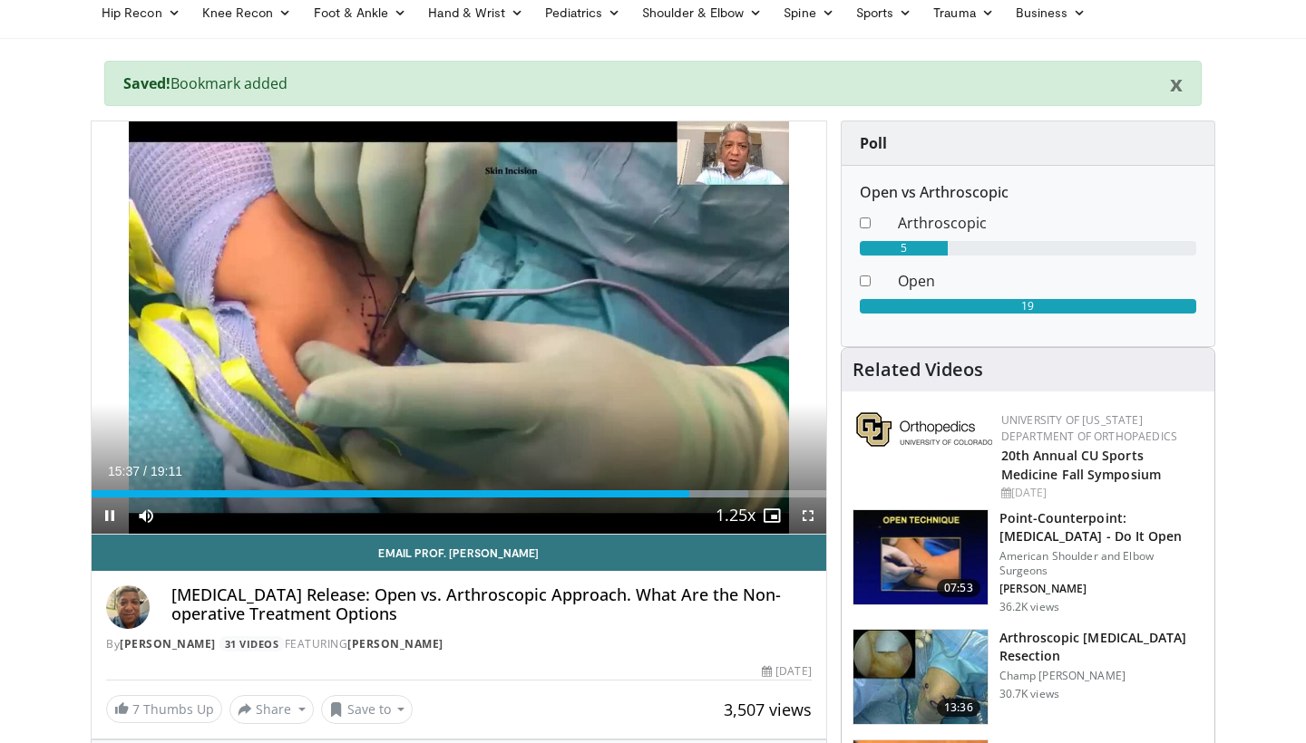
click at [800, 512] on span "Video Player" at bounding box center [808, 516] width 36 height 36
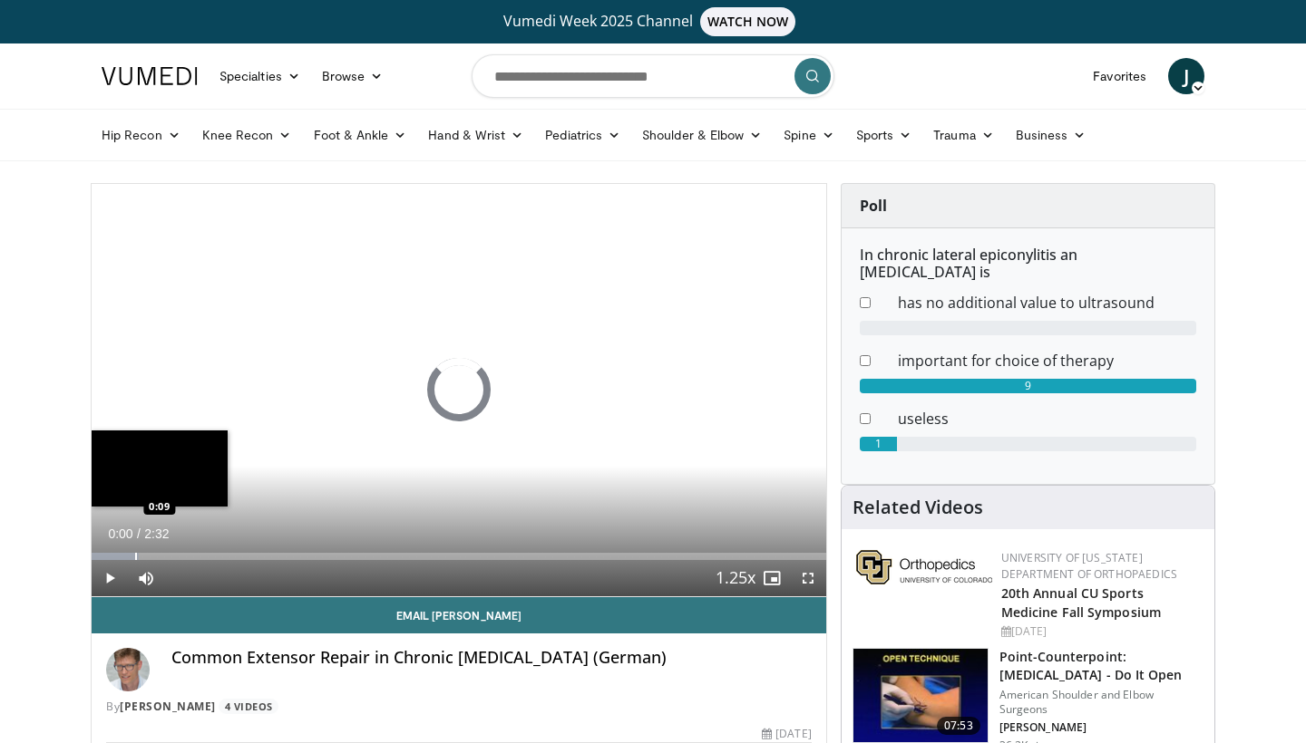
click at [135, 558] on div "Progress Bar" at bounding box center [136, 556] width 2 height 7
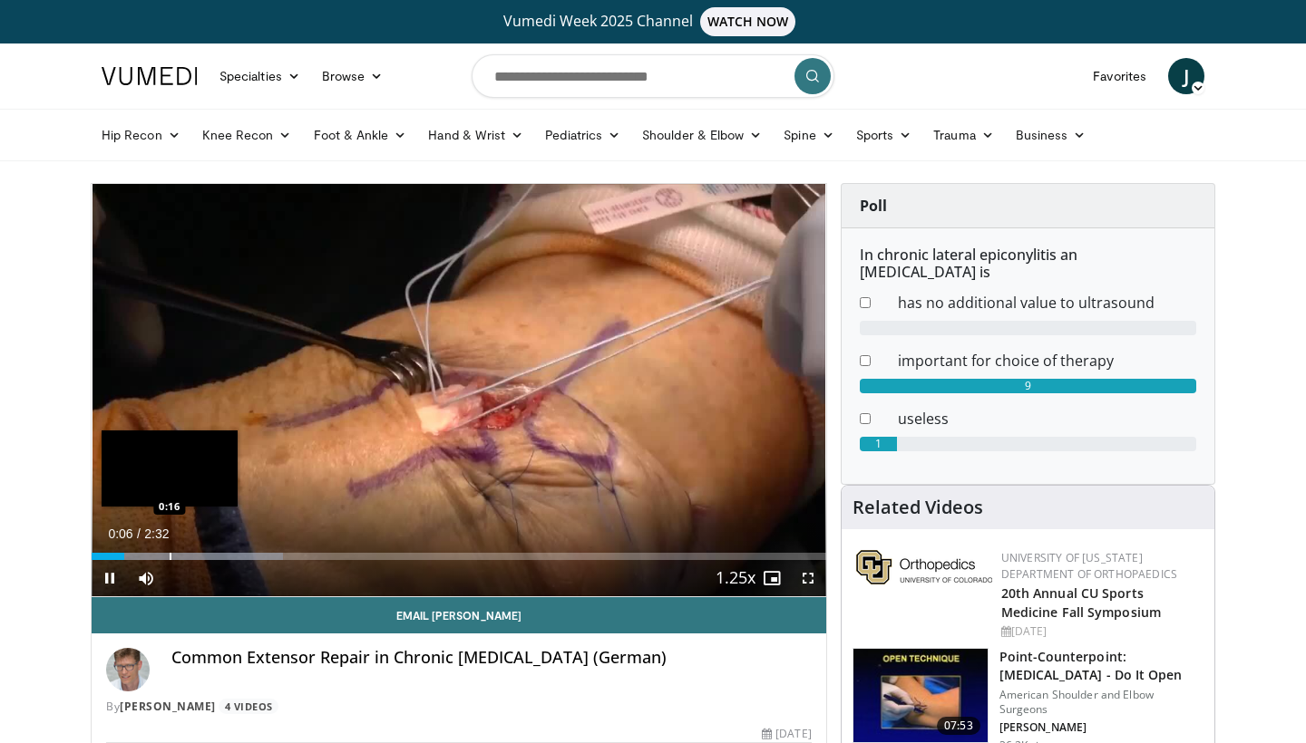
click at [170, 557] on div "Progress Bar" at bounding box center [171, 556] width 2 height 7
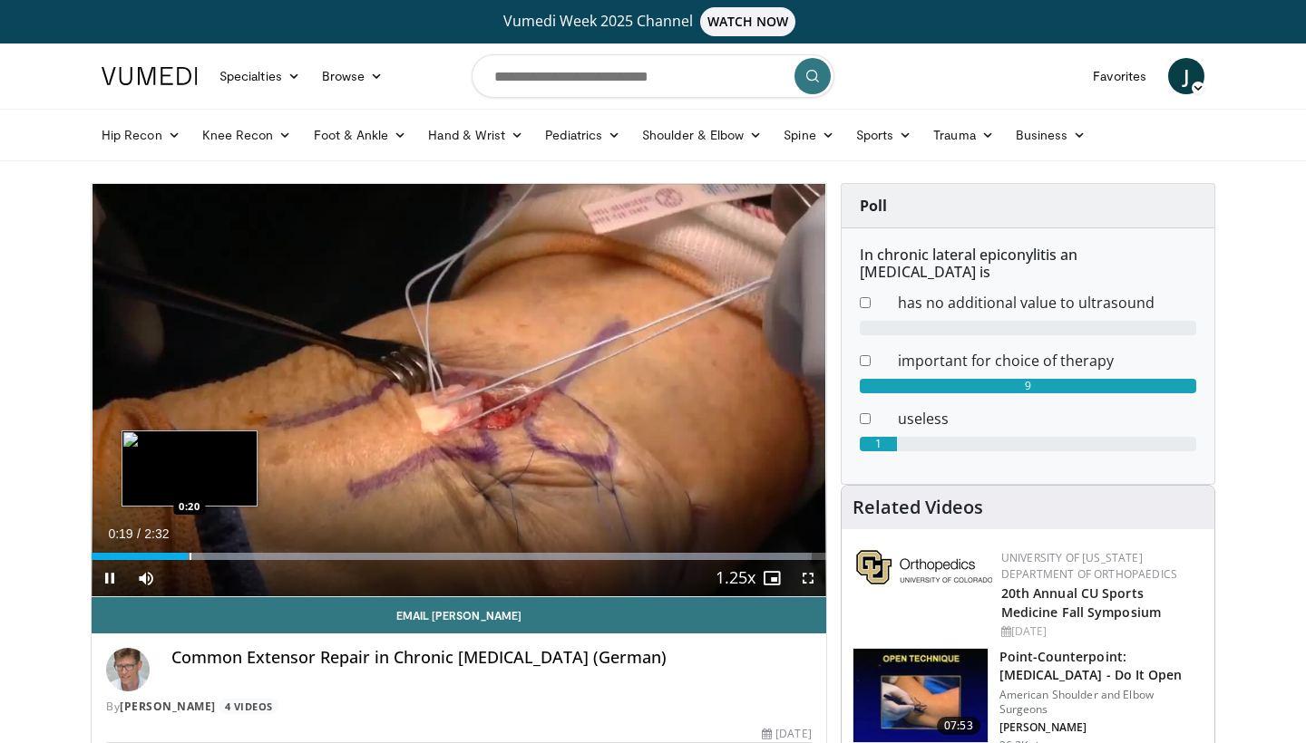
click at [191, 557] on div "Progress Bar" at bounding box center [190, 556] width 2 height 7
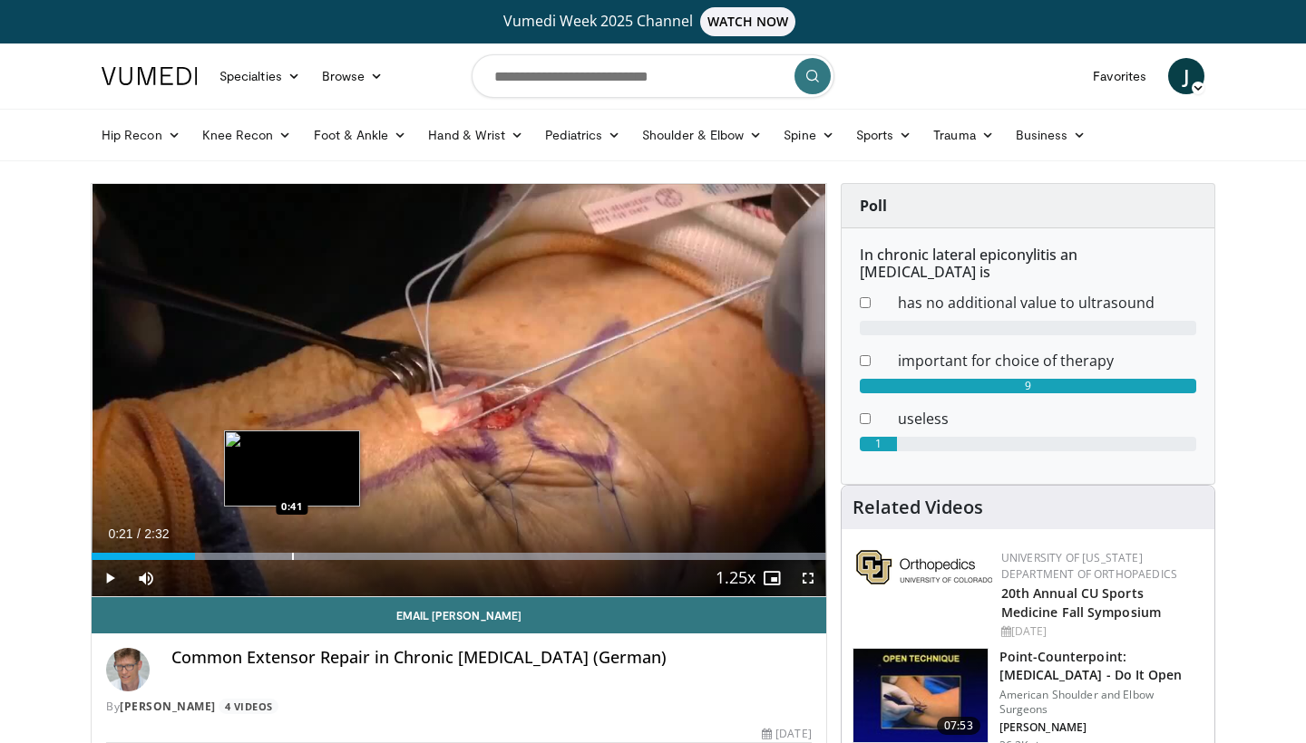
click at [292, 558] on div "Progress Bar" at bounding box center [293, 556] width 2 height 7
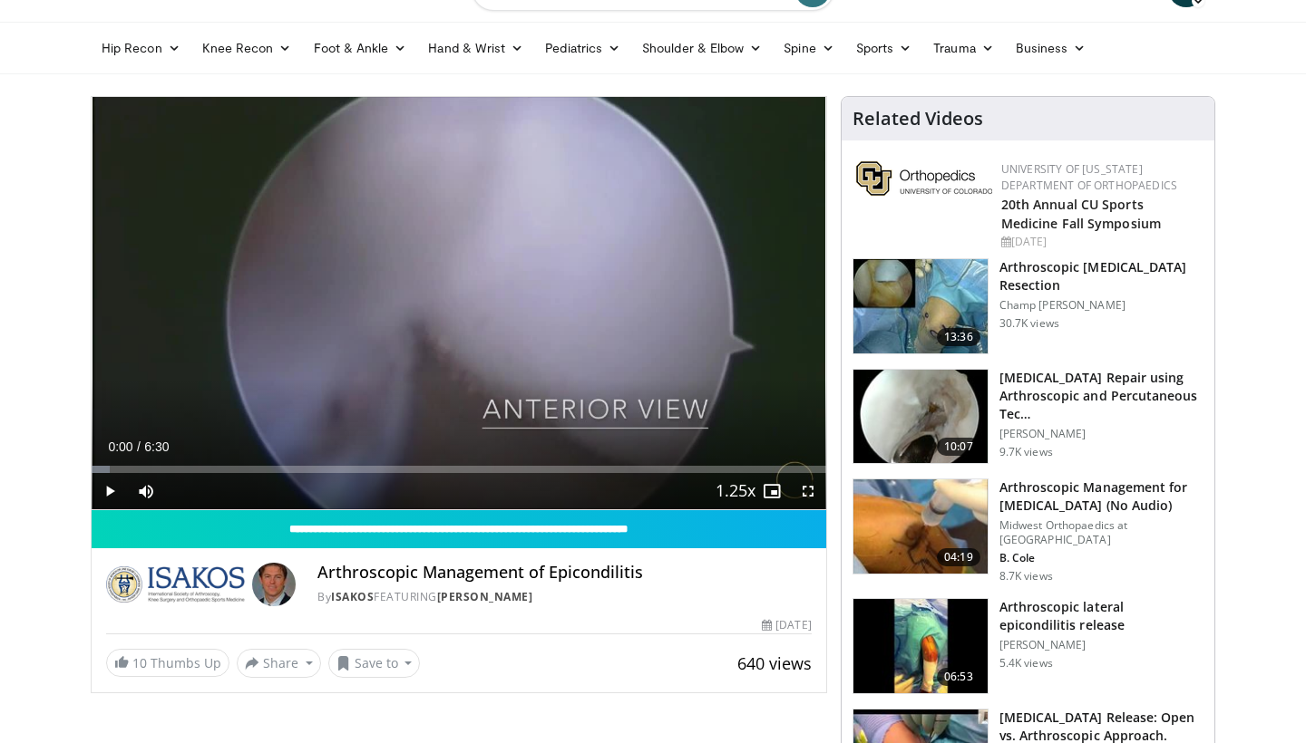
scroll to position [115, 0]
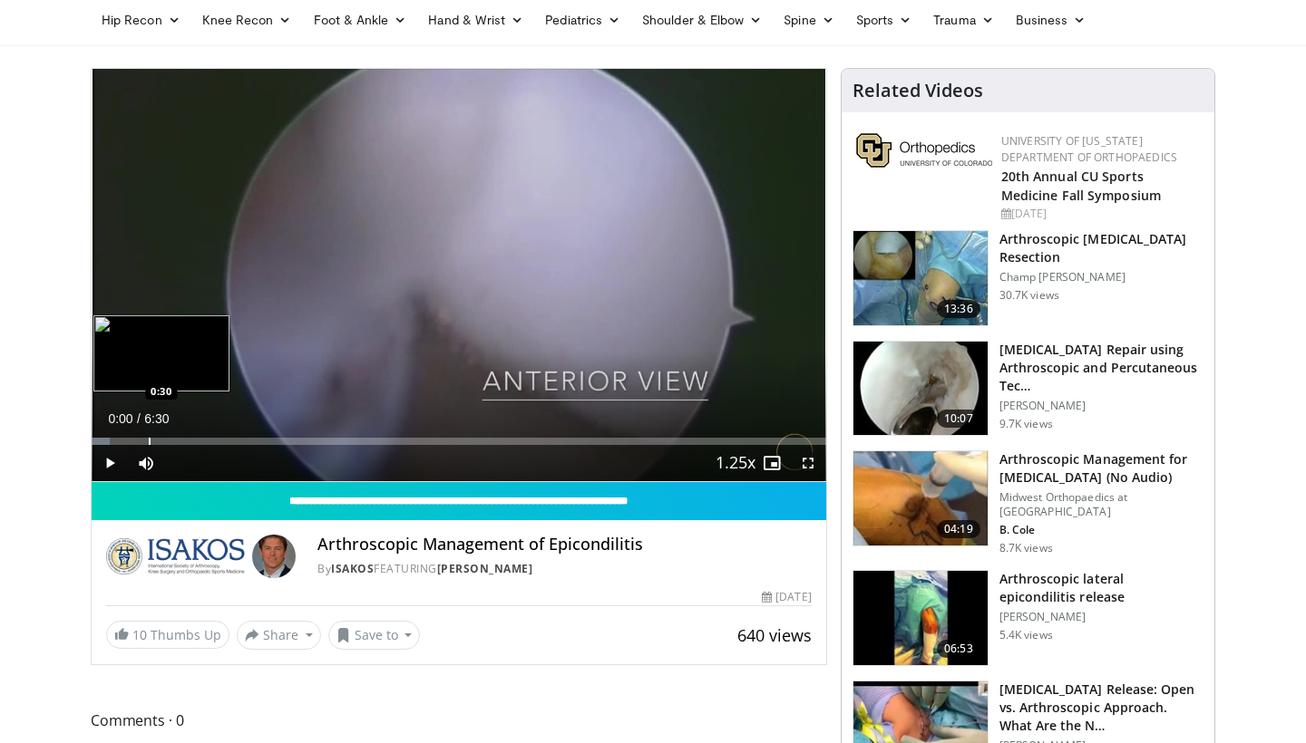
click at [149, 443] on div "Progress Bar" at bounding box center [150, 441] width 2 height 7
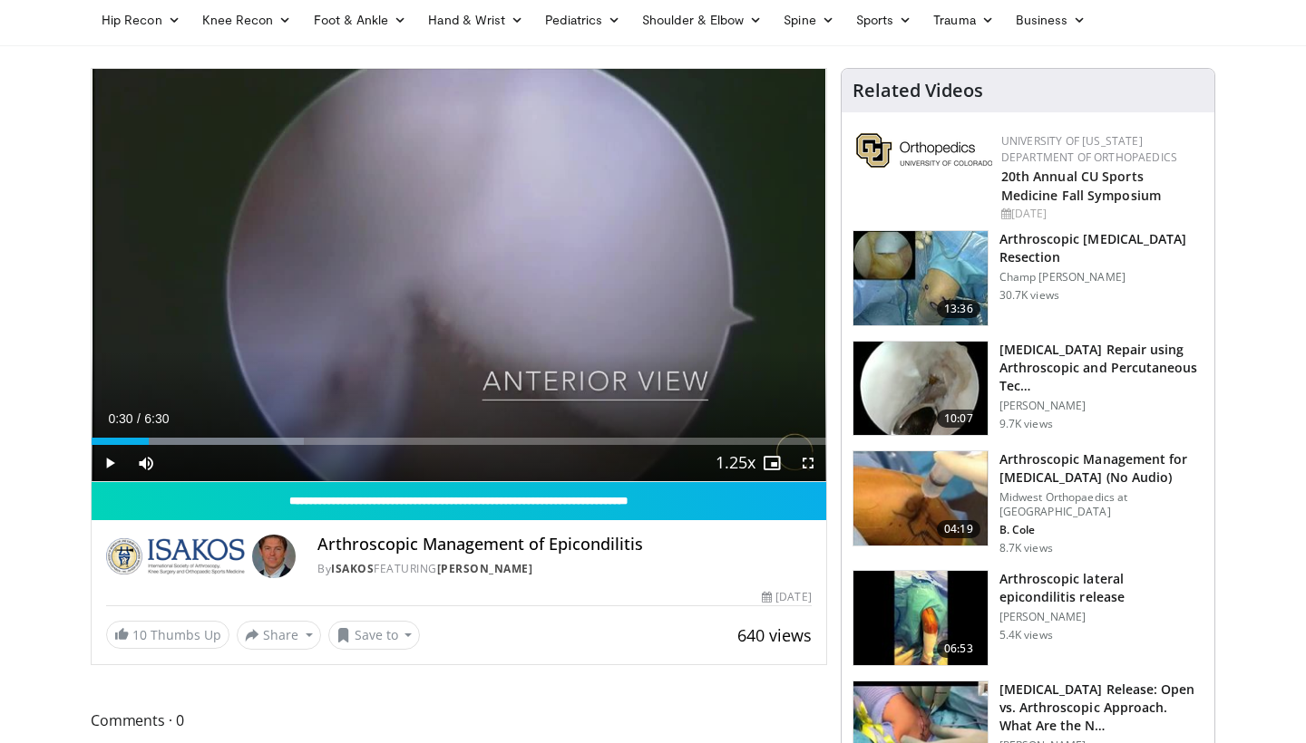
click at [112, 462] on span "Video Player" at bounding box center [110, 463] width 36 height 36
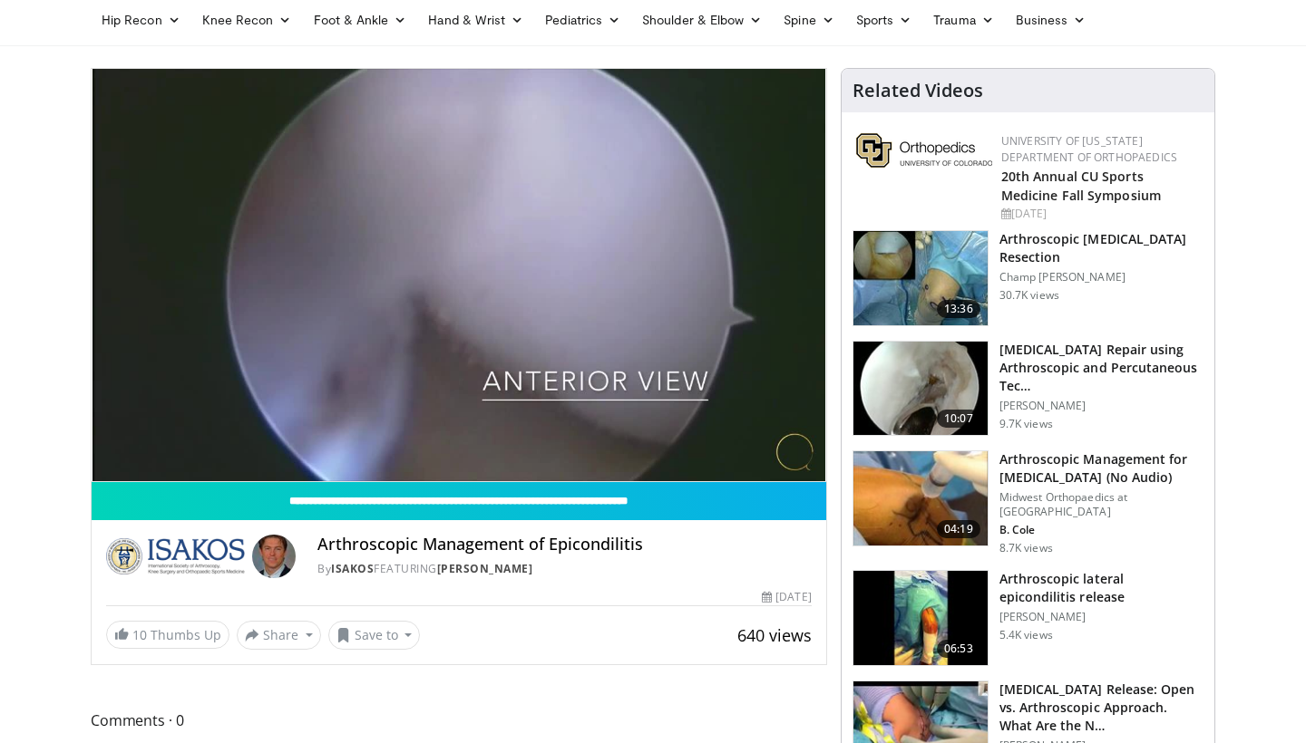
click at [112, 462] on video-js "**********" at bounding box center [459, 275] width 734 height 413
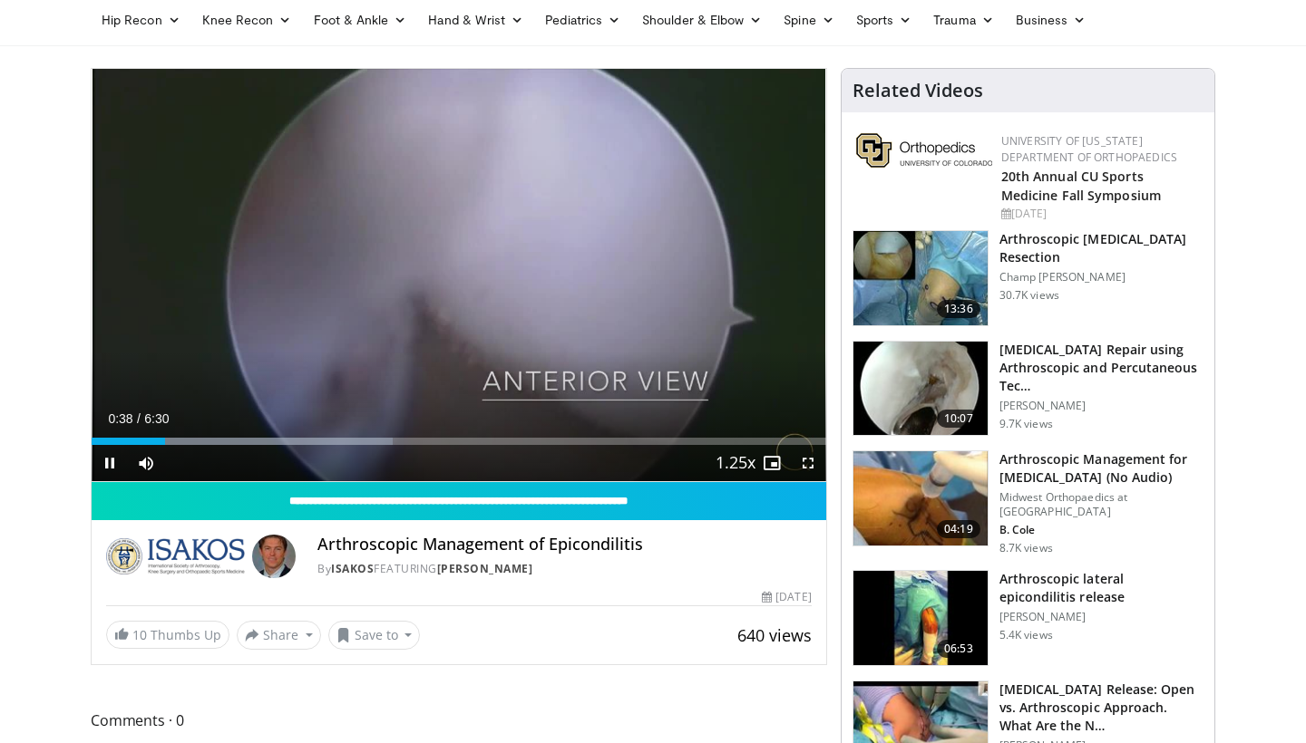
click at [806, 462] on span "Video Player" at bounding box center [808, 463] width 36 height 36
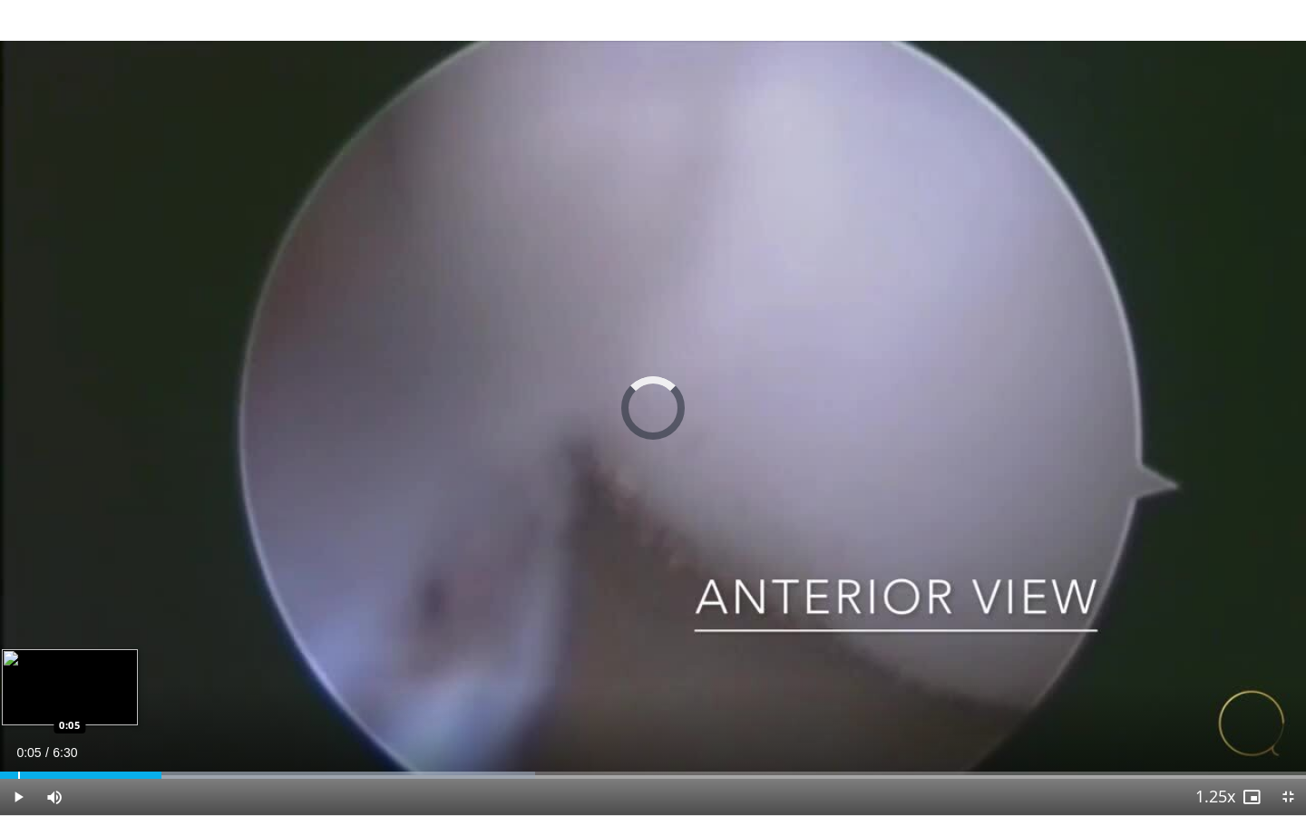
click at [18, 743] on div "Loaded : 40.99% 0:48 0:05" at bounding box center [653, 770] width 1306 height 17
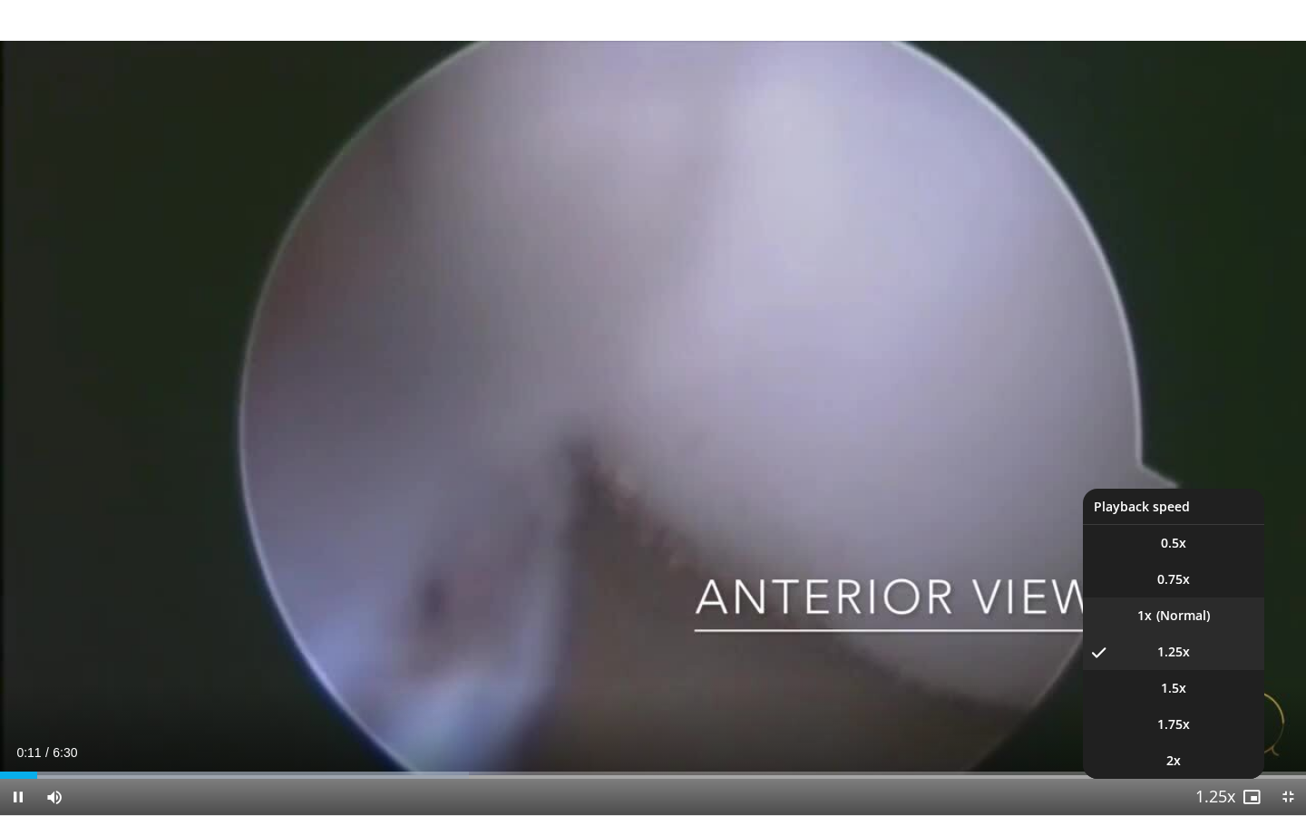
click at [1183, 628] on li "1x" at bounding box center [1173, 616] width 181 height 36
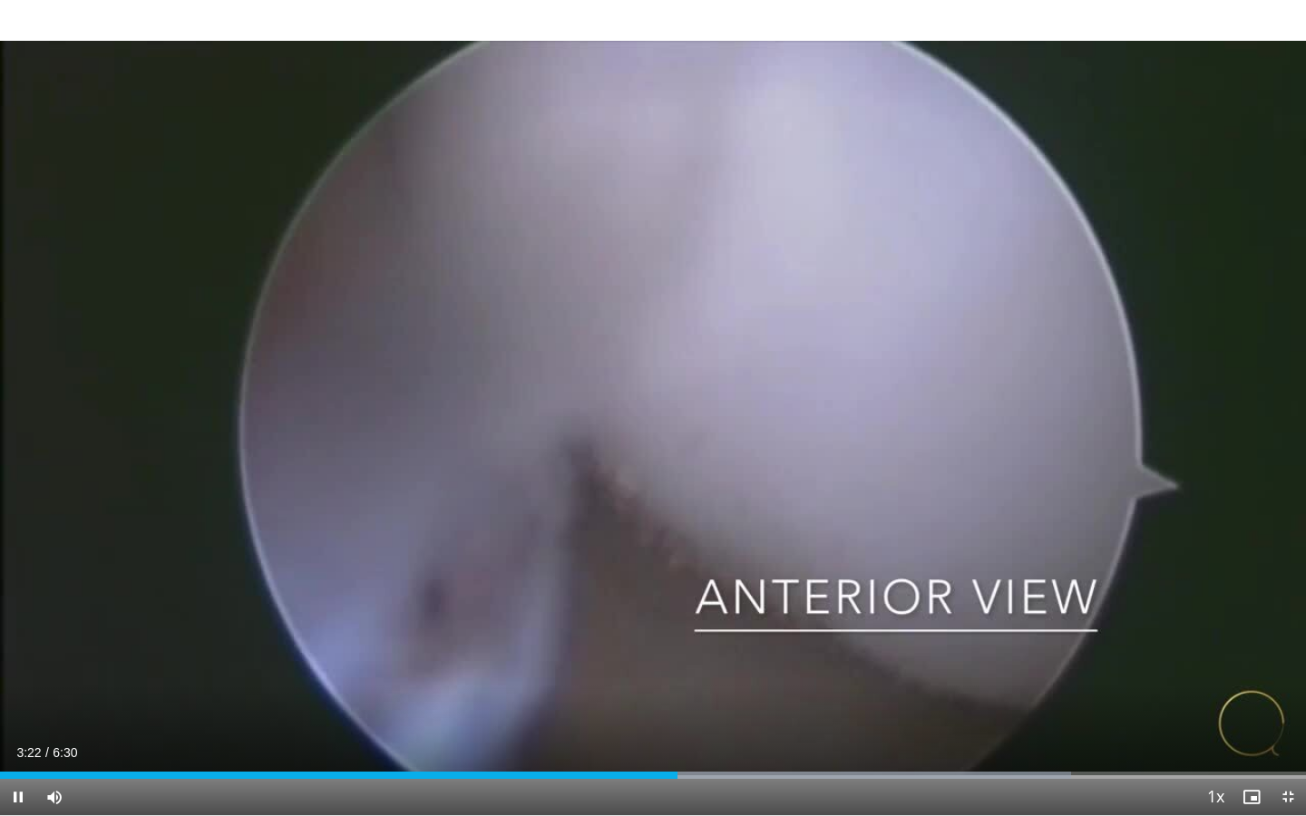
click at [1288, 743] on span "Video Player" at bounding box center [1287, 797] width 36 height 36
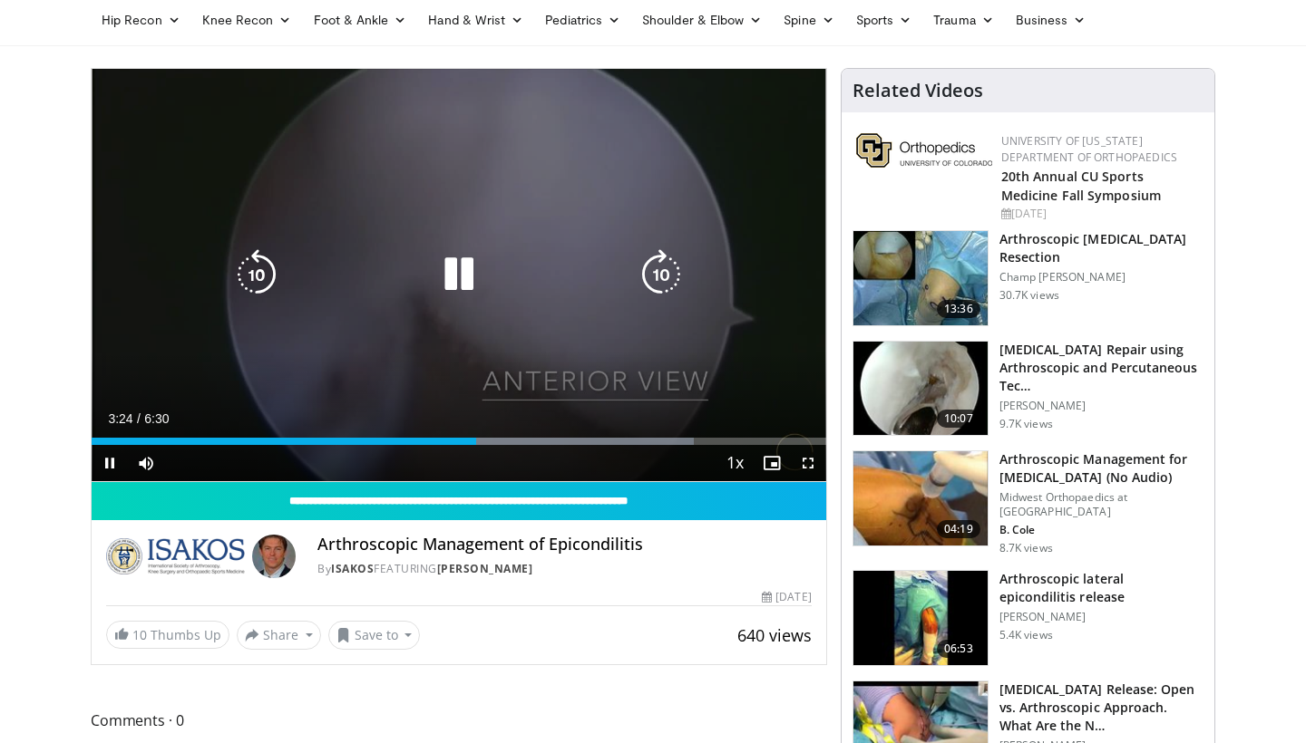
click at [462, 279] on icon "Video Player" at bounding box center [458, 274] width 51 height 51
